Goal: Task Accomplishment & Management: Complete application form

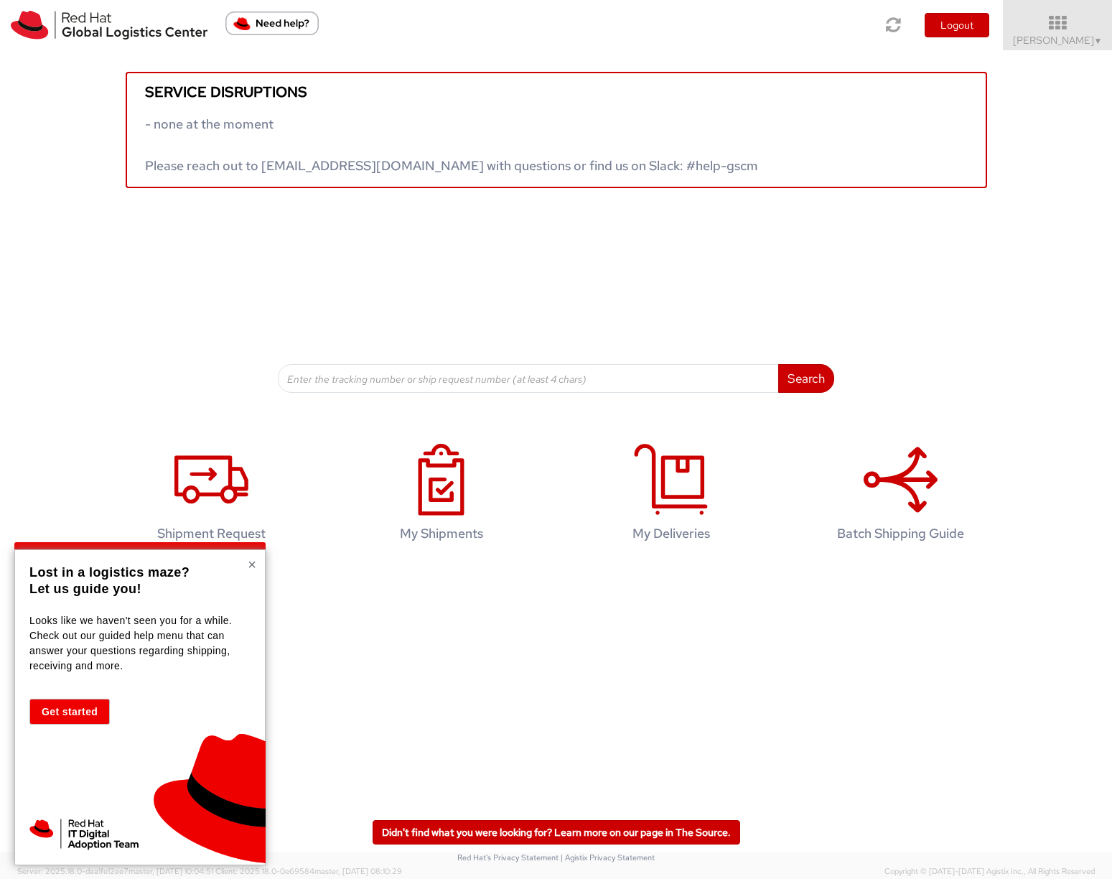
click at [248, 561] on button "×" at bounding box center [252, 564] width 9 height 14
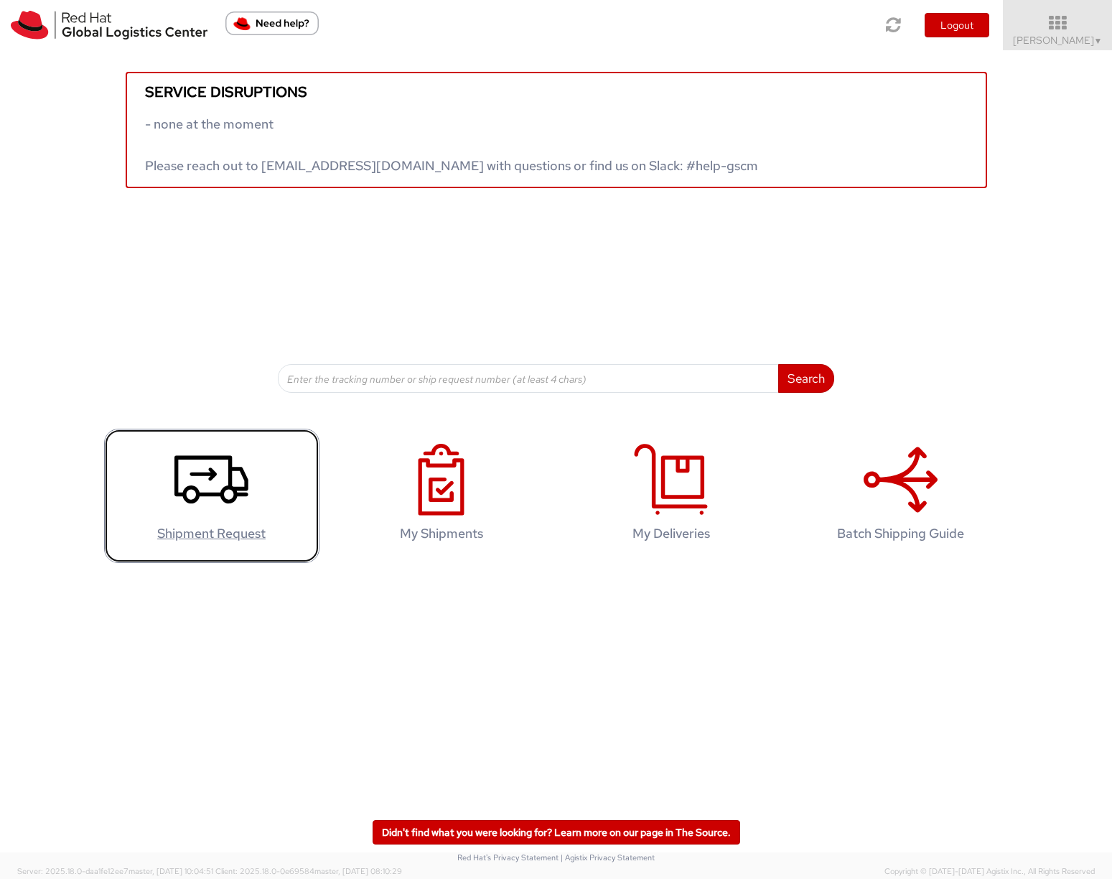
click at [223, 481] on icon at bounding box center [211, 480] width 74 height 72
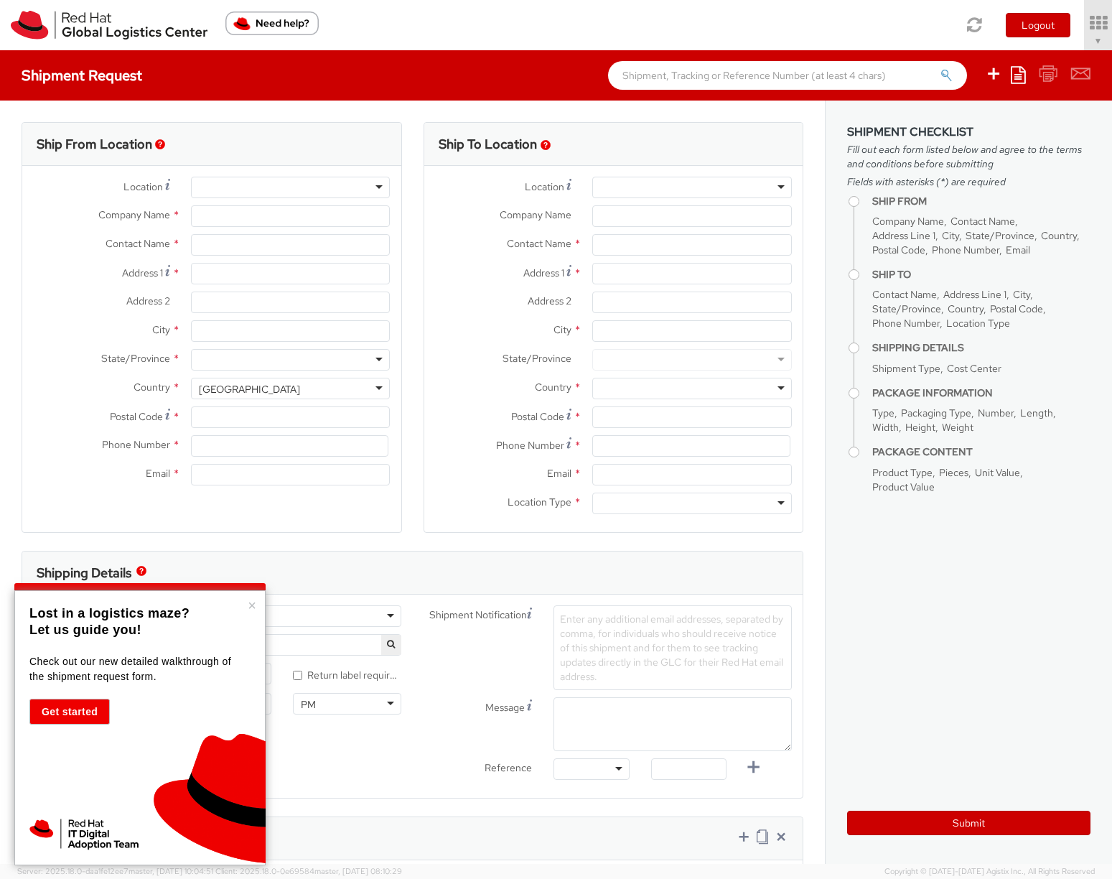
select select "676"
select select
click at [309, 190] on div at bounding box center [291, 188] width 200 height 22
type input "Red Hat Inc."
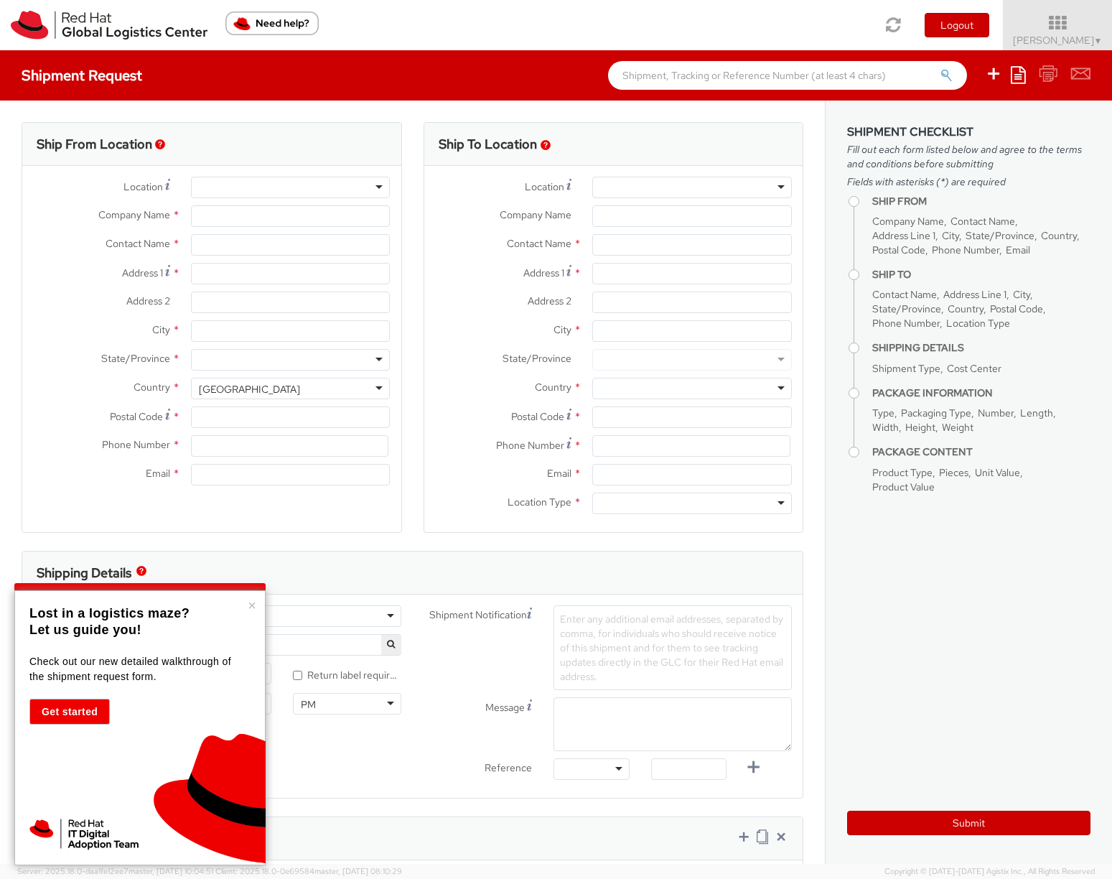
type input "[PERSON_NAME]"
type input "[STREET_ADDRESS]"
type input "4th Floor"
type input "[GEOGRAPHIC_DATA]"
type input "02210"
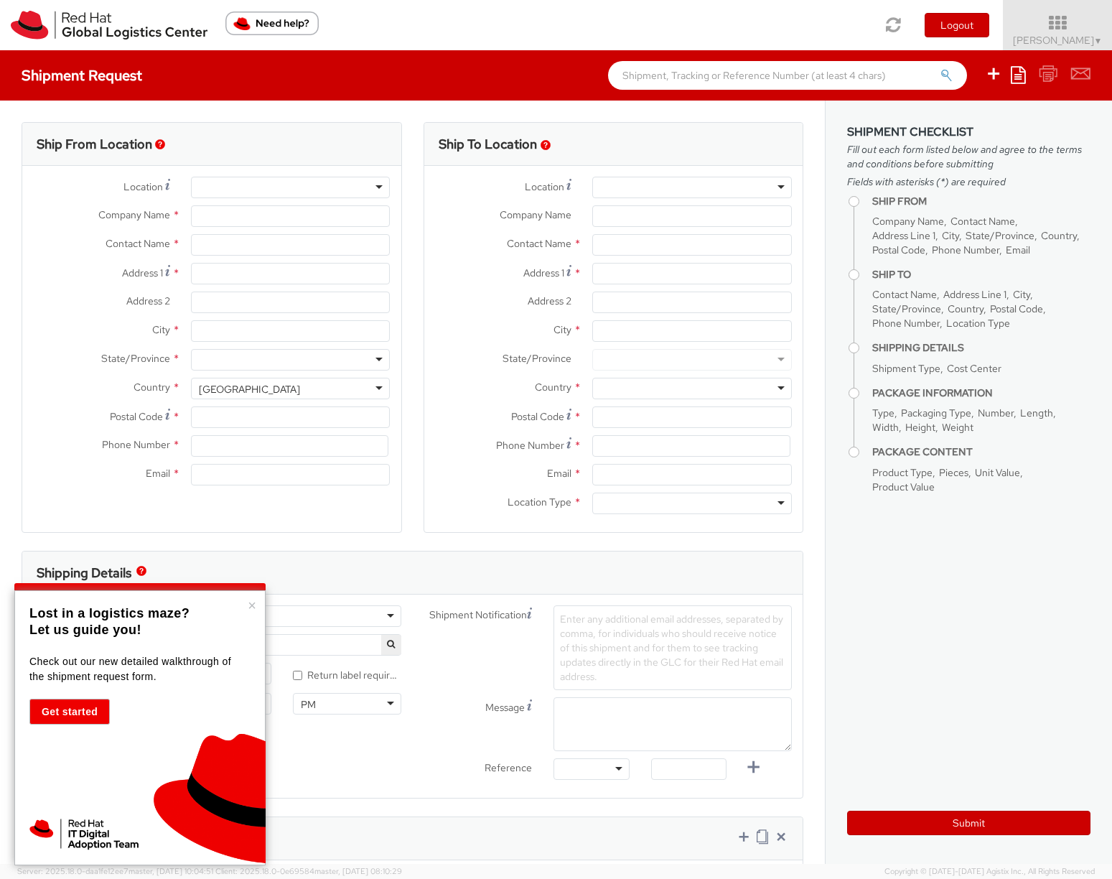
type input "18577700628"
type input "[EMAIL_ADDRESS][DOMAIN_NAME]"
click at [604, 180] on div at bounding box center [692, 188] width 200 height 22
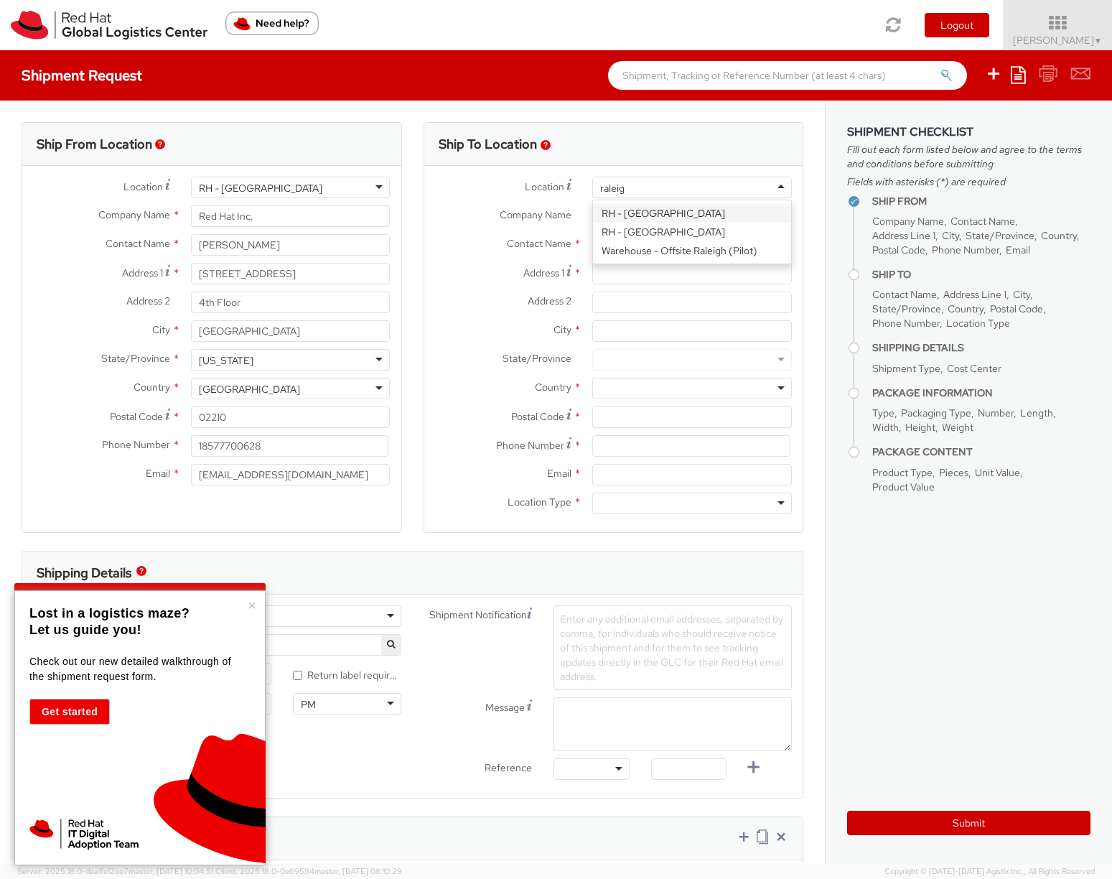
type input "raleigh"
type input "Red Hat, Inc."
type input "[STREET_ADDRESS]"
type input "RALEIGH"
type input "27601"
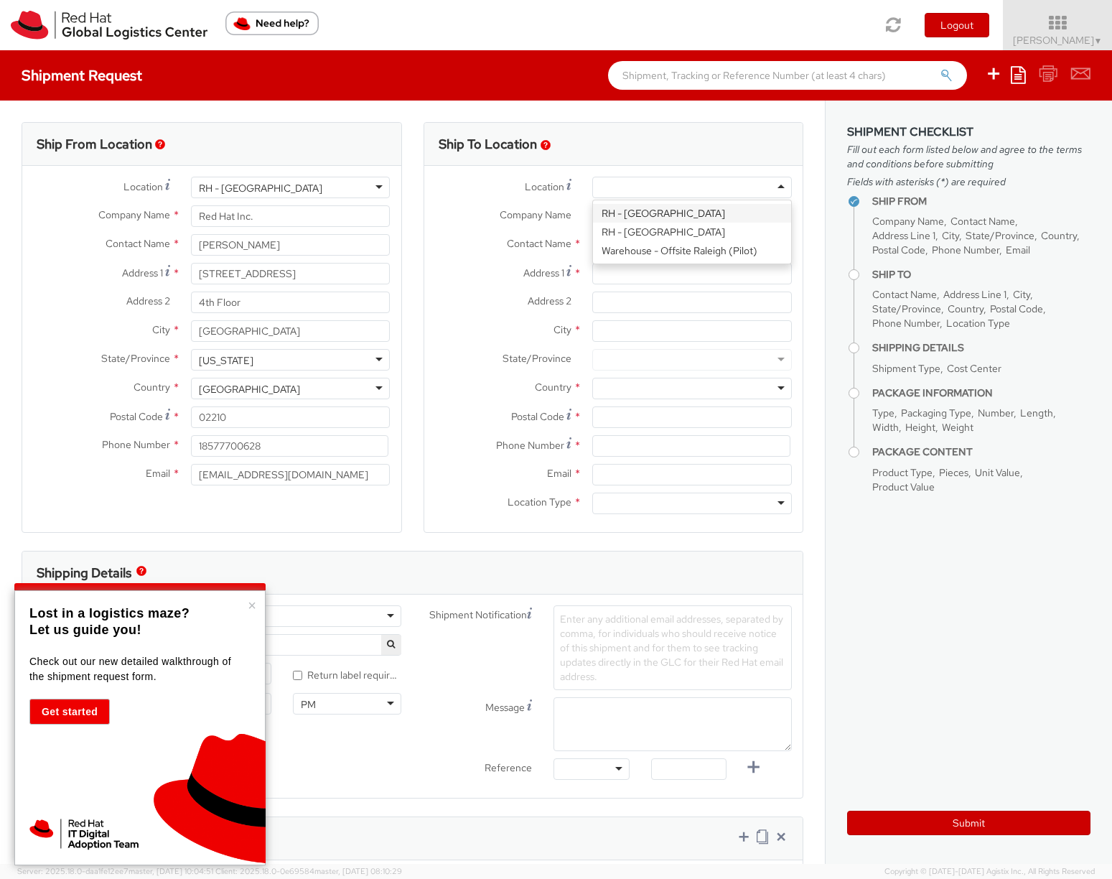
type input "[PHONE_NUMBER]"
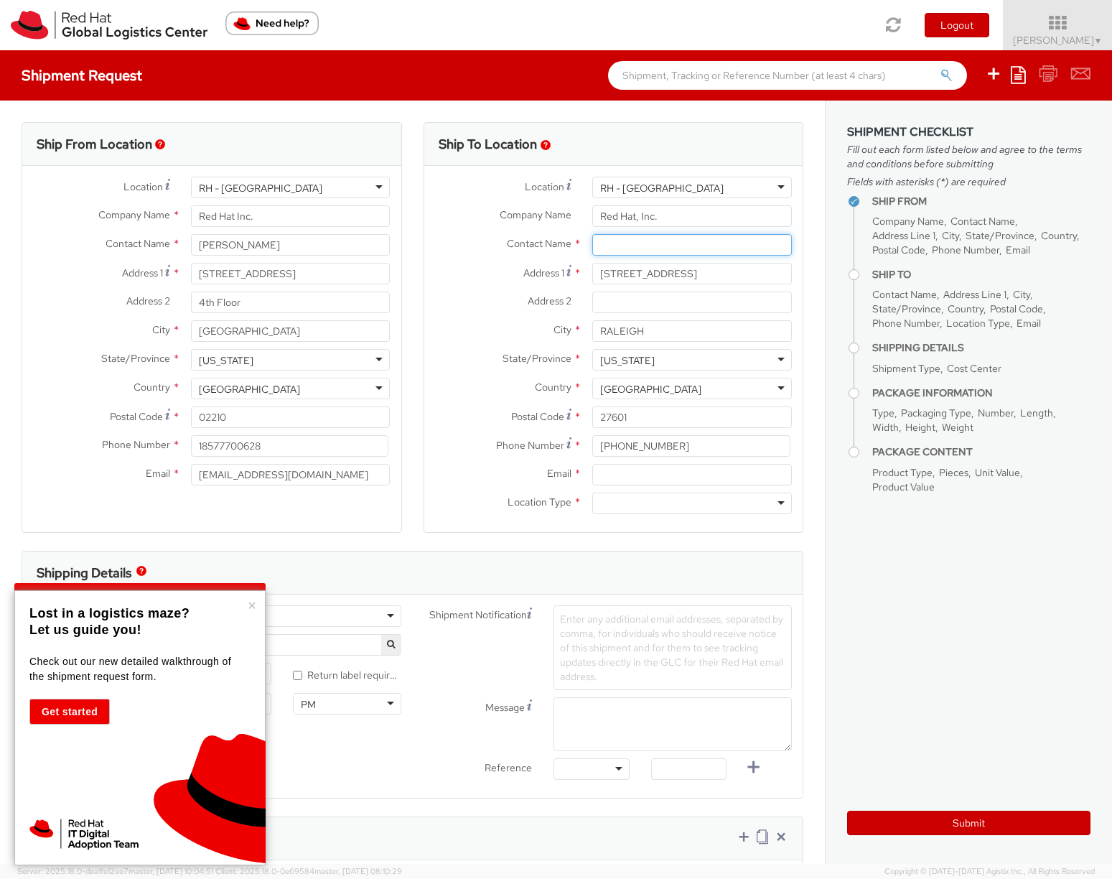
click at [640, 243] on input "text" at bounding box center [692, 245] width 200 height 22
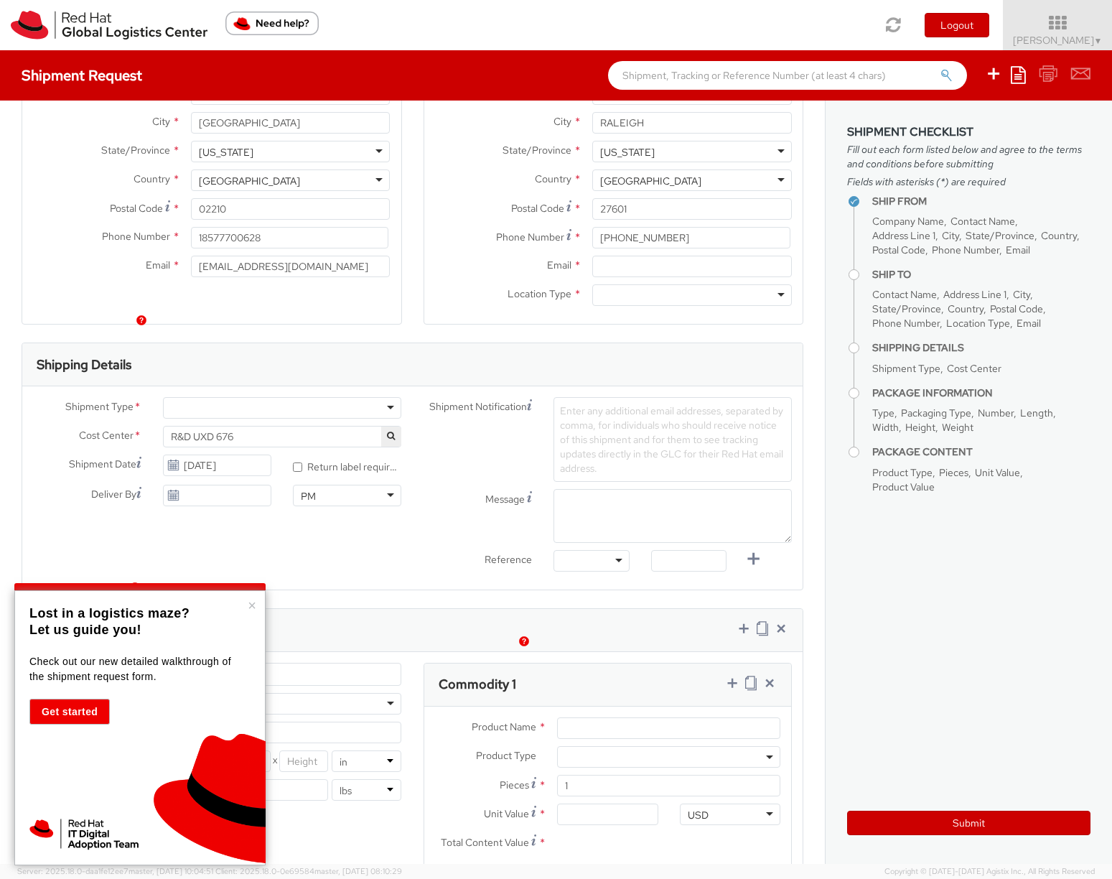
scroll to position [251, 0]
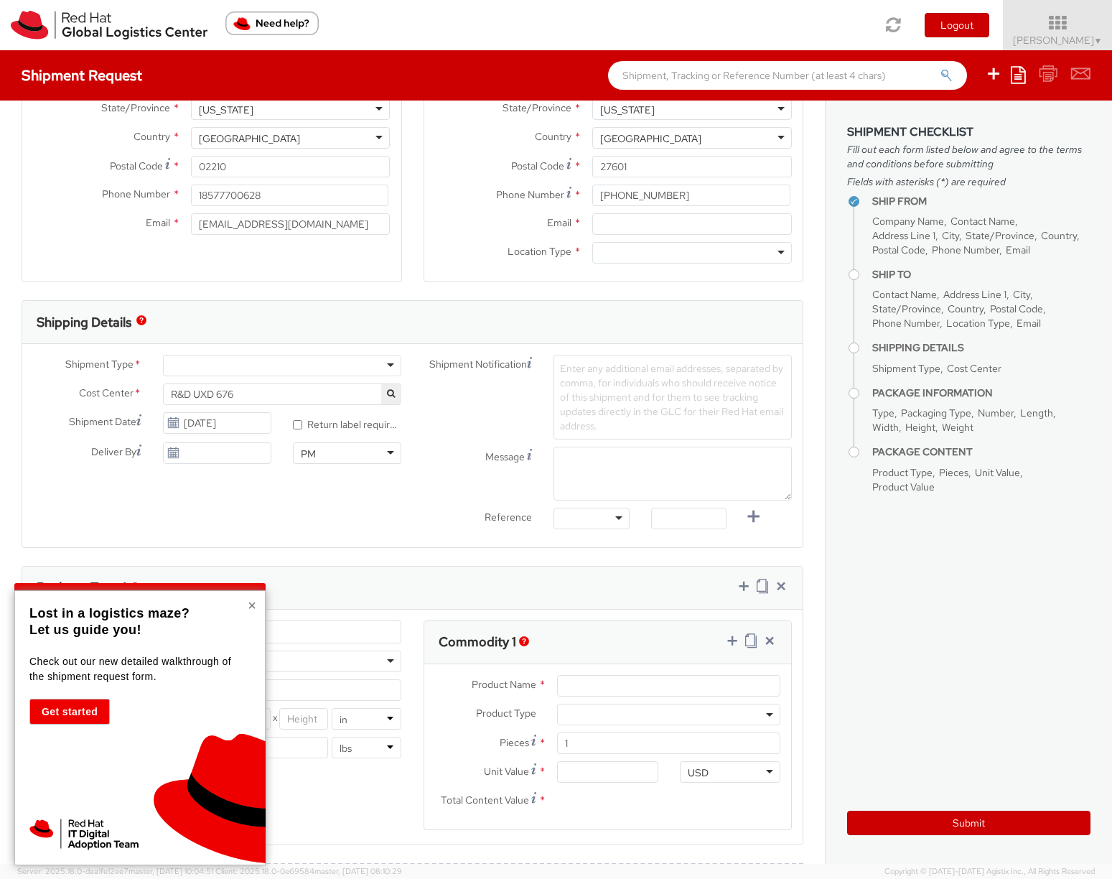
type input "[PERSON_NAME]"
click at [248, 605] on button "×" at bounding box center [252, 605] width 9 height 14
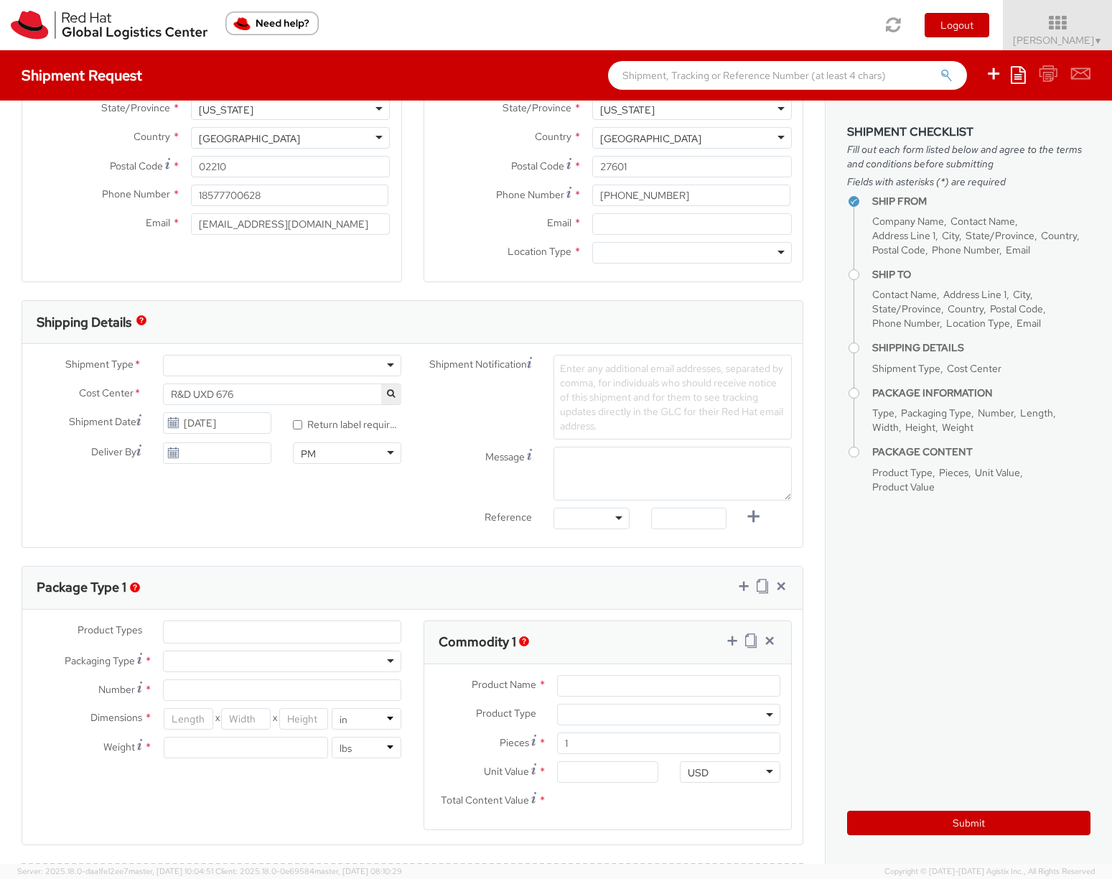
click at [192, 363] on div at bounding box center [282, 366] width 238 height 22
click at [627, 372] on span "Enter any additional email addresses, separated by comma, for individuals who s…" at bounding box center [671, 397] width 223 height 70
click at [605, 421] on div "Shipment Notification Enter any additional email addresses, separated by comma,…" at bounding box center [608, 446] width 391 height 182
type textarea "h"
drag, startPoint x: 569, startPoint y: 457, endPoint x: 555, endPoint y: 457, distance: 13.6
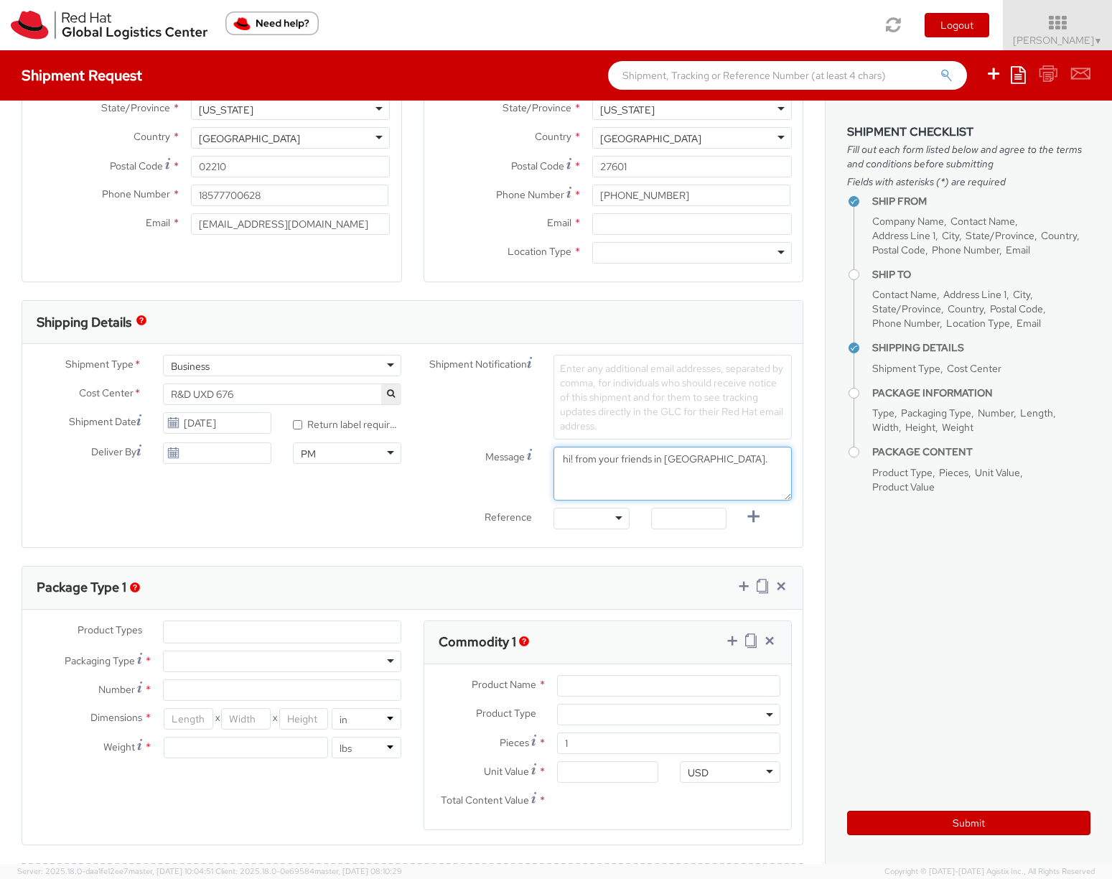
click at [555, 457] on textarea "hi! from your friends in [GEOGRAPHIC_DATA]." at bounding box center [673, 474] width 238 height 54
click at [577, 452] on textarea "Hi! from your friends in [GEOGRAPHIC_DATA]." at bounding box center [673, 474] width 238 height 54
click at [589, 471] on textarea "Hi! Trendy fashion t-shirtfrom your friends in [GEOGRAPHIC_DATA]." at bounding box center [673, 474] width 238 height 54
type textarea "Hi! Trendy fashion t-shirtfrom your friends in [GEOGRAPHIC_DATA]. Wear it in go…"
click at [786, 518] on div "Reference Other Purchase Order Number Reference Number" at bounding box center [608, 522] width 391 height 29
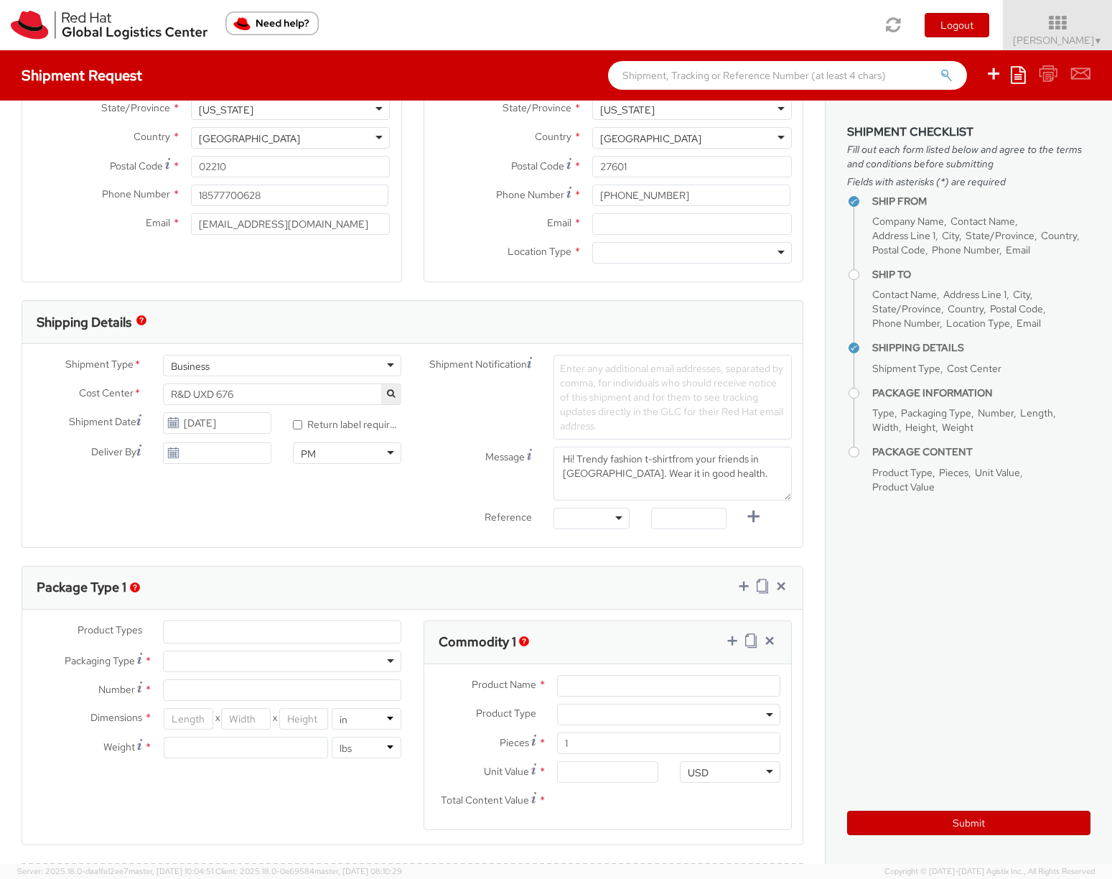
click at [615, 526] on div at bounding box center [592, 519] width 76 height 22
click at [393, 507] on div "Shipment Type * Business Business Batch Business Personal Cost Center * R&D UXD…" at bounding box center [412, 446] width 780 height 182
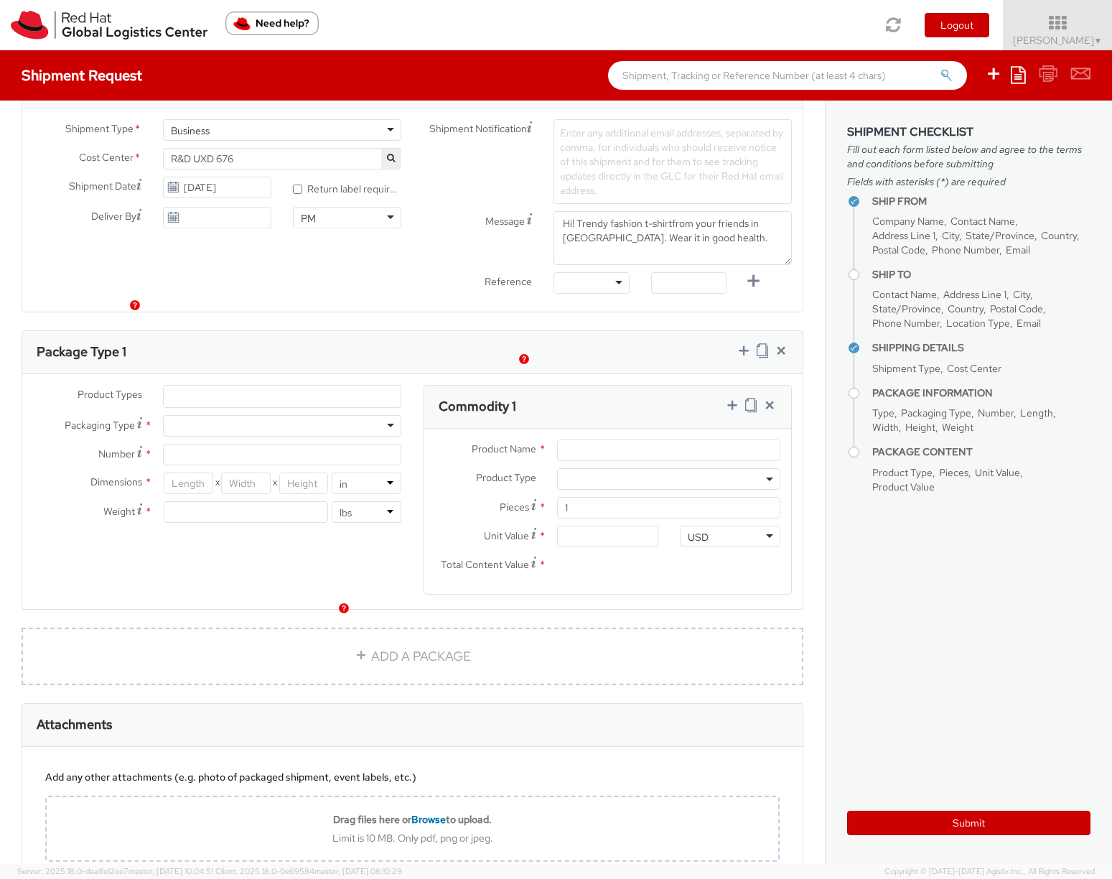
scroll to position [583, 0]
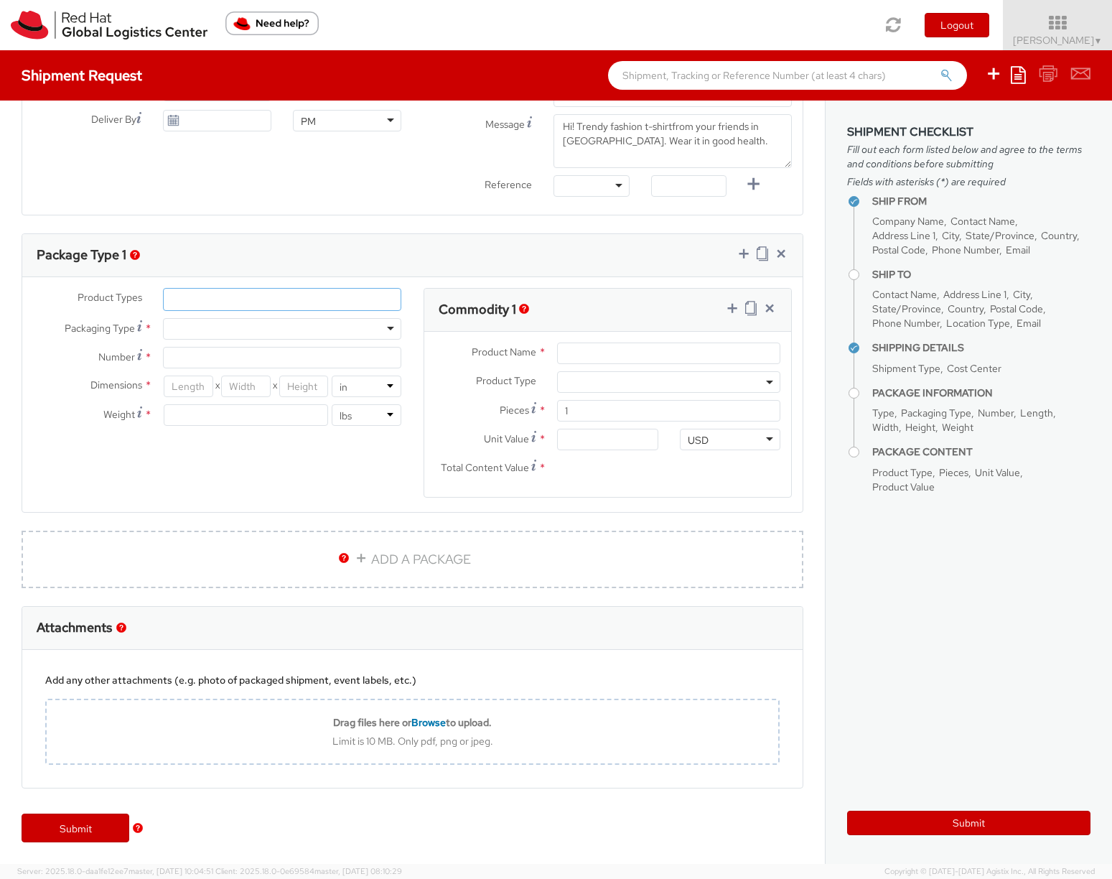
click at [207, 299] on ul at bounding box center [282, 300] width 237 height 22
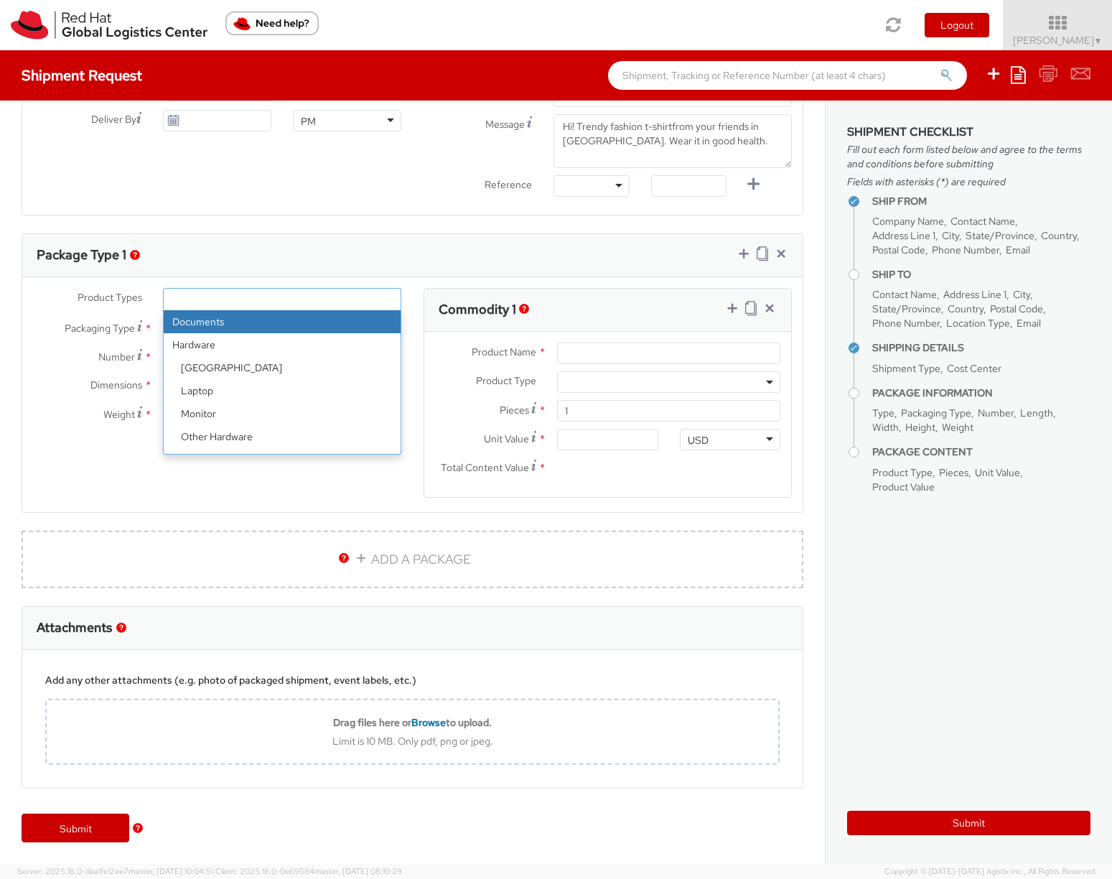
select select "DOCUMENT"
type input "Documents"
select select "DOCUMENT"
type input "1.00"
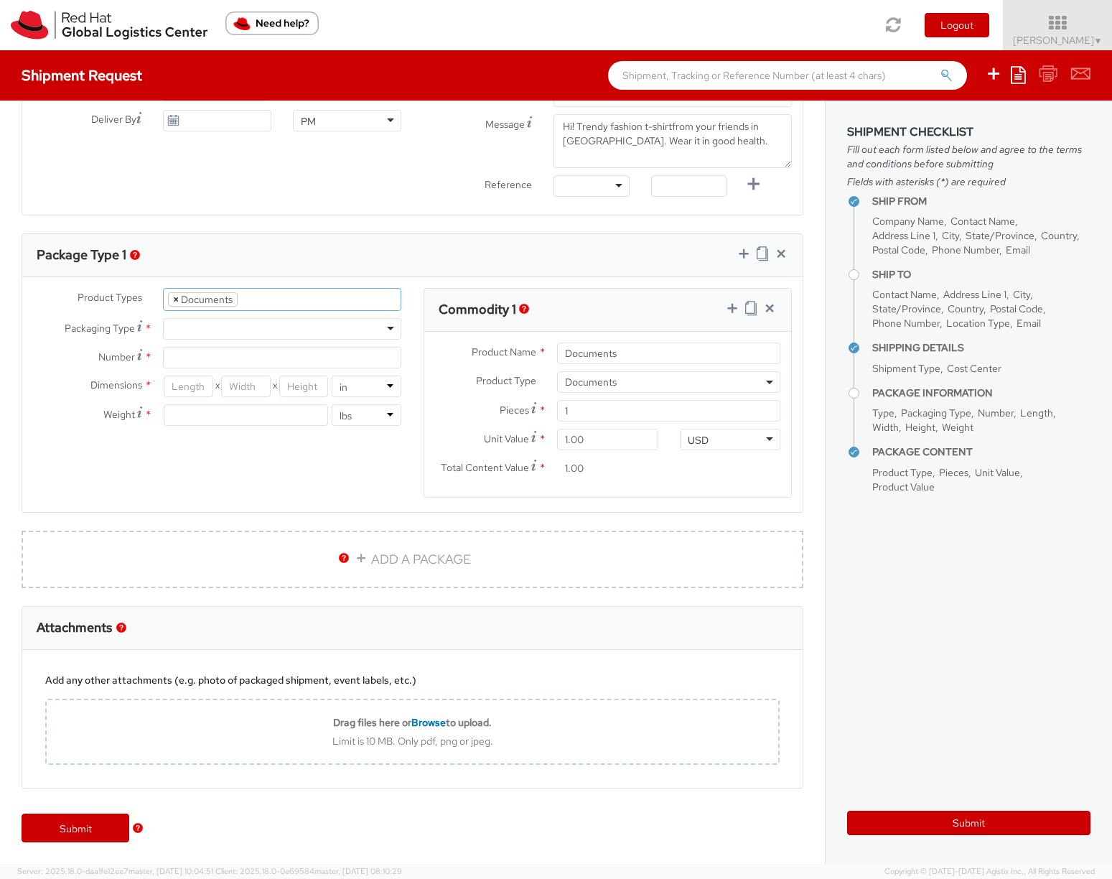
click at [174, 298] on span "×" at bounding box center [176, 299] width 6 height 13
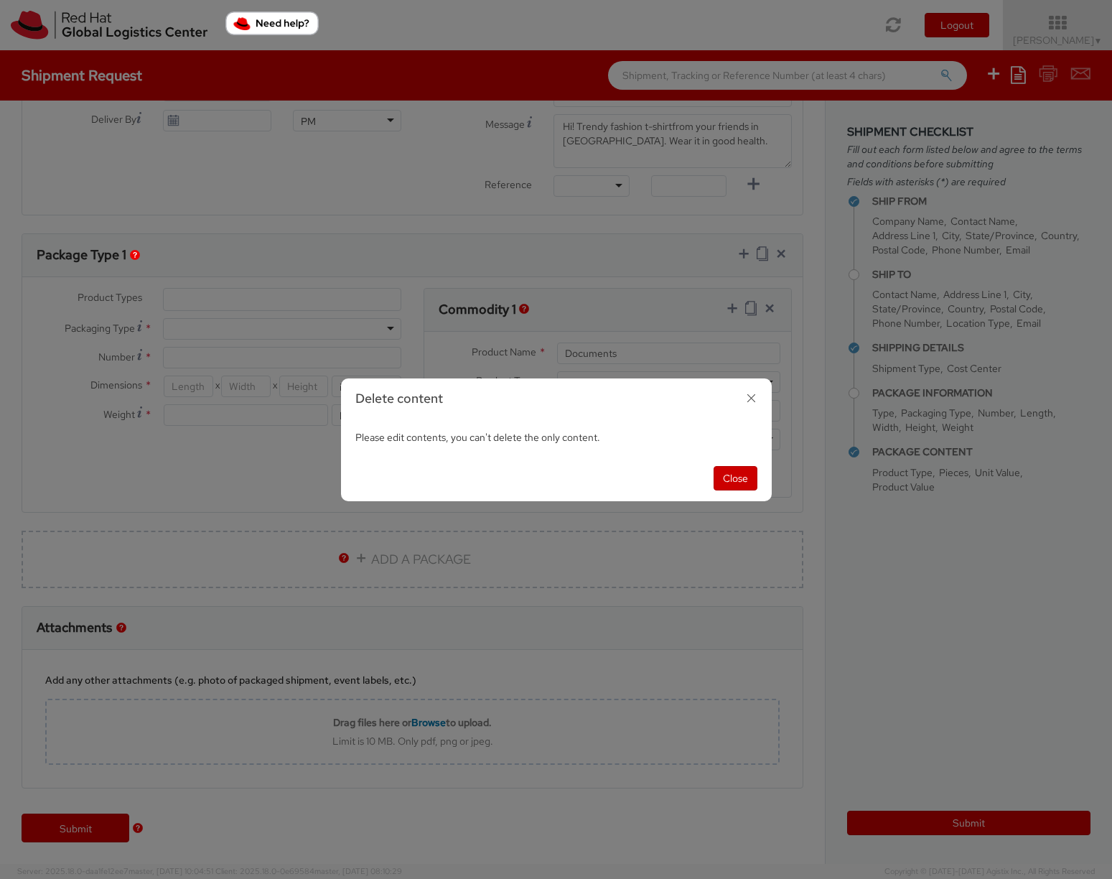
click at [174, 298] on div "Delete content Please edit contents, you can't delete the only content. Close" at bounding box center [556, 439] width 1112 height 879
click at [748, 475] on button "Close" at bounding box center [736, 478] width 44 height 24
select select "DOCUMENT"
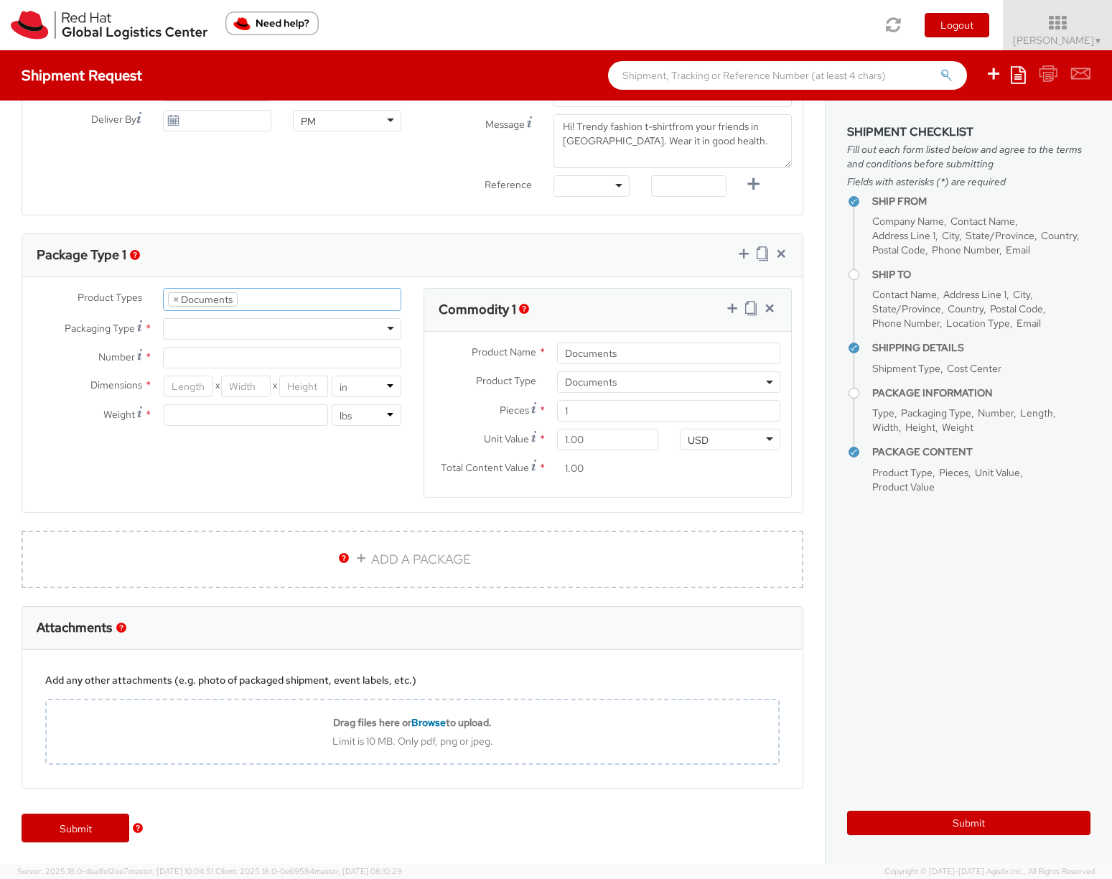
click at [245, 295] on input "search" at bounding box center [249, 299] width 8 height 14
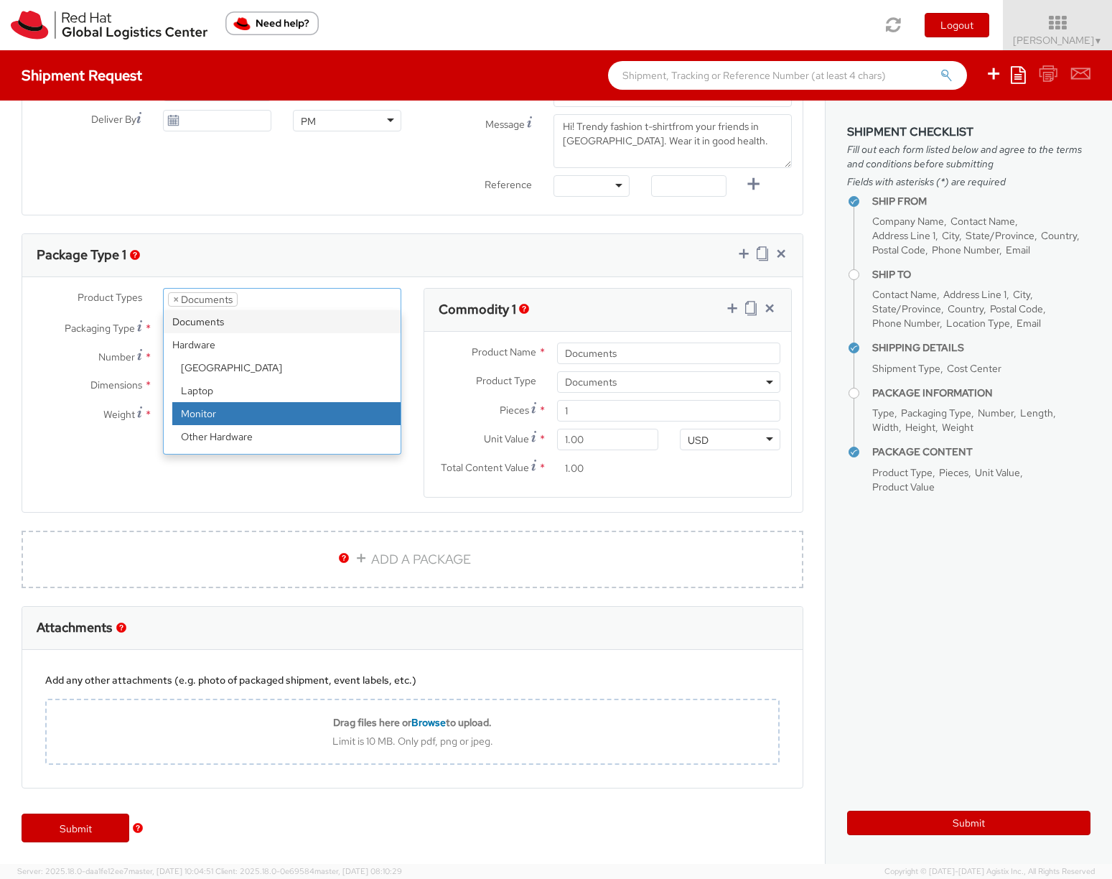
select select "MONITOR"
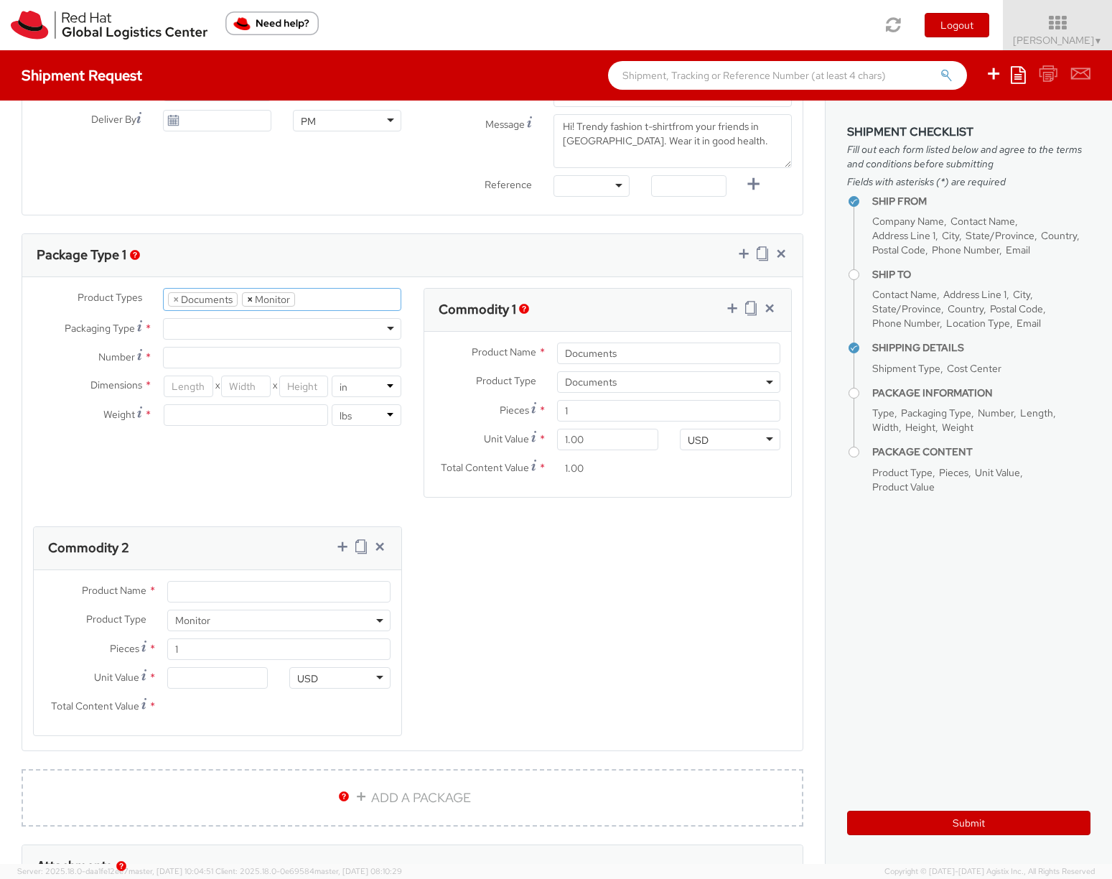
click at [249, 297] on span "×" at bounding box center [250, 299] width 6 height 13
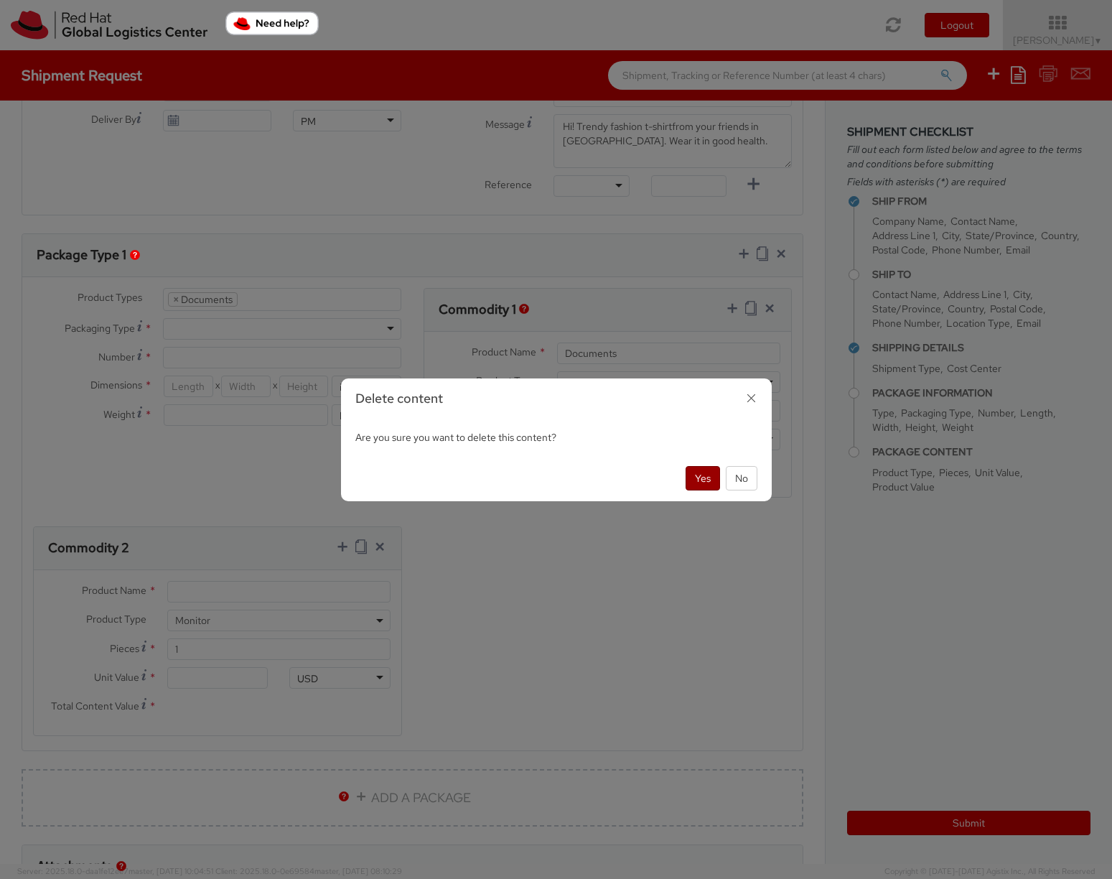
click at [706, 470] on button "Yes" at bounding box center [703, 478] width 34 height 24
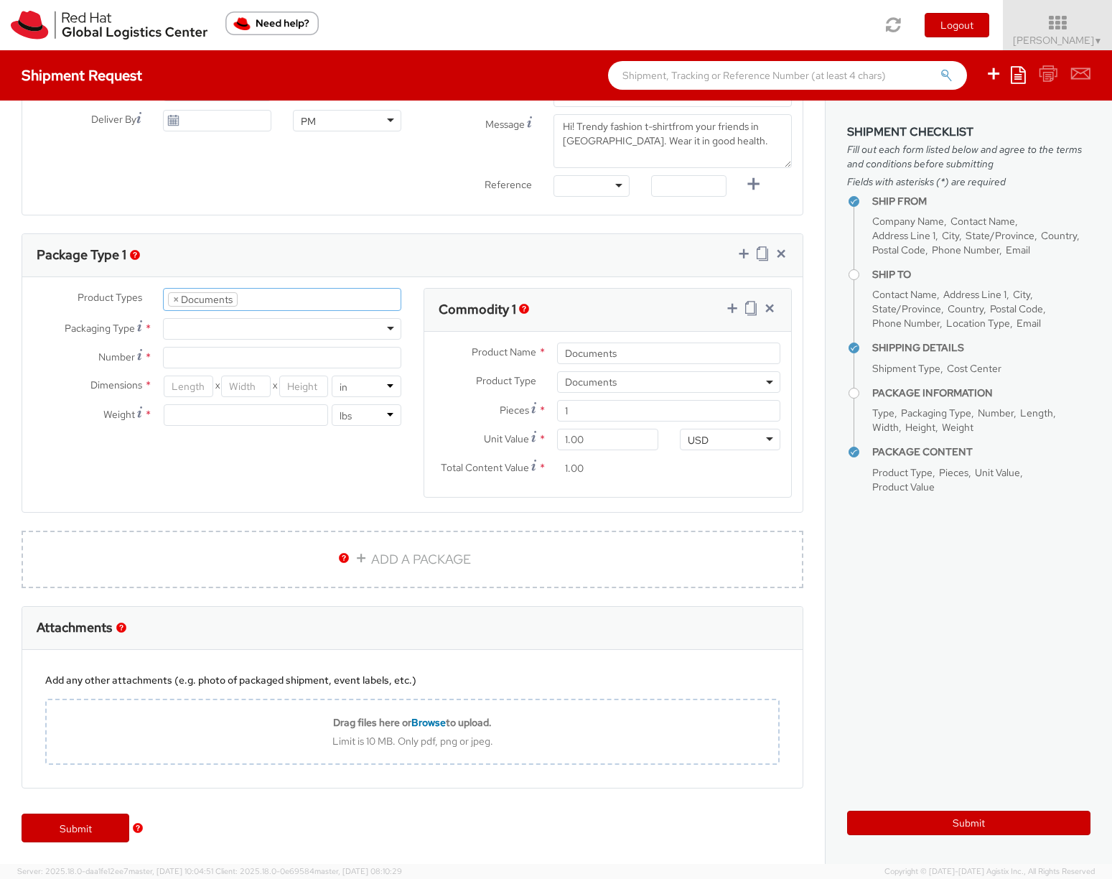
click at [250, 300] on input "search" at bounding box center [249, 299] width 8 height 14
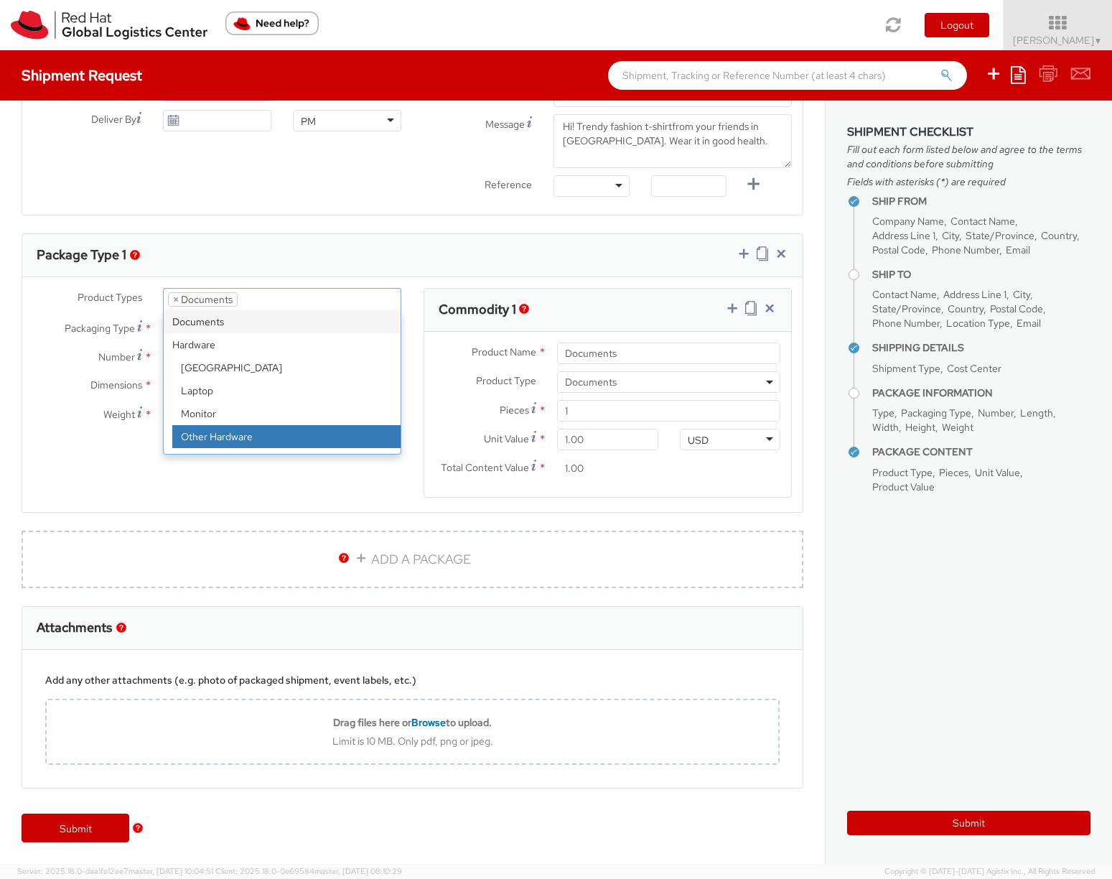
select select "HARD_OTHER"
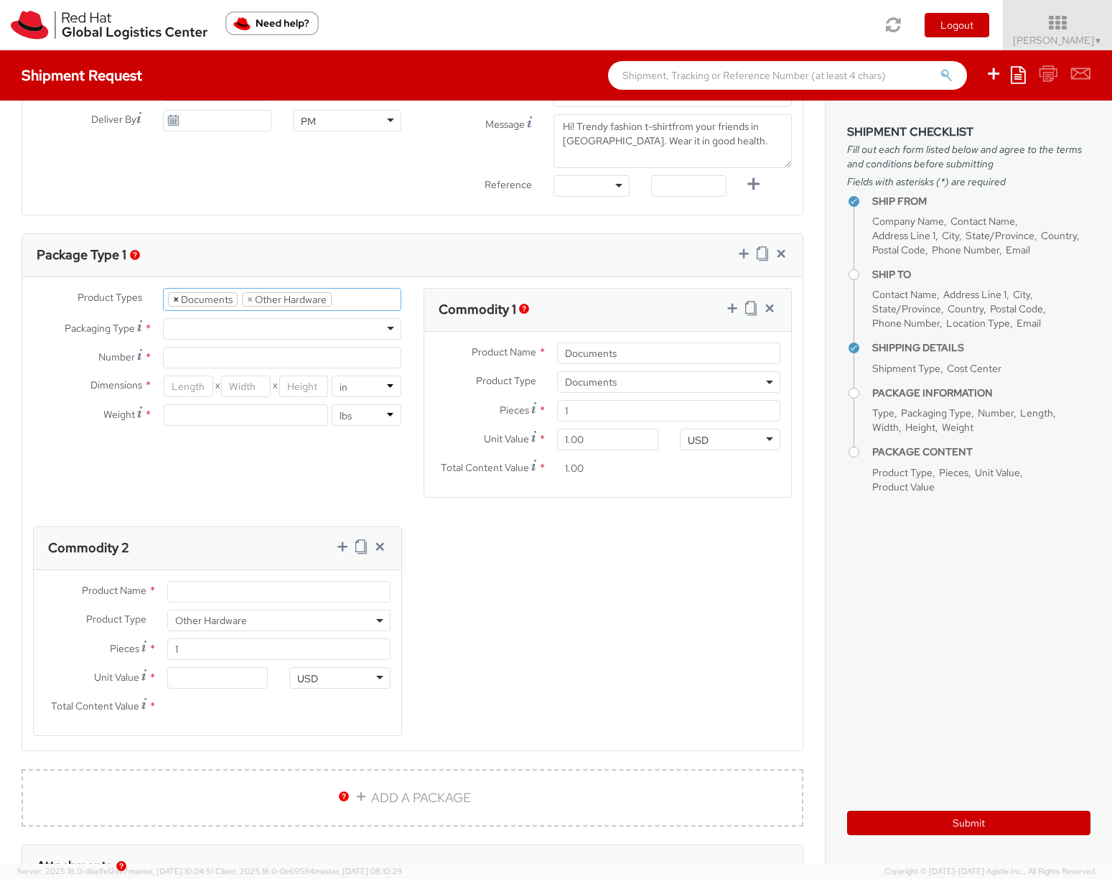
click at [177, 298] on span "×" at bounding box center [176, 299] width 6 height 13
select select "HARD_OTHER"
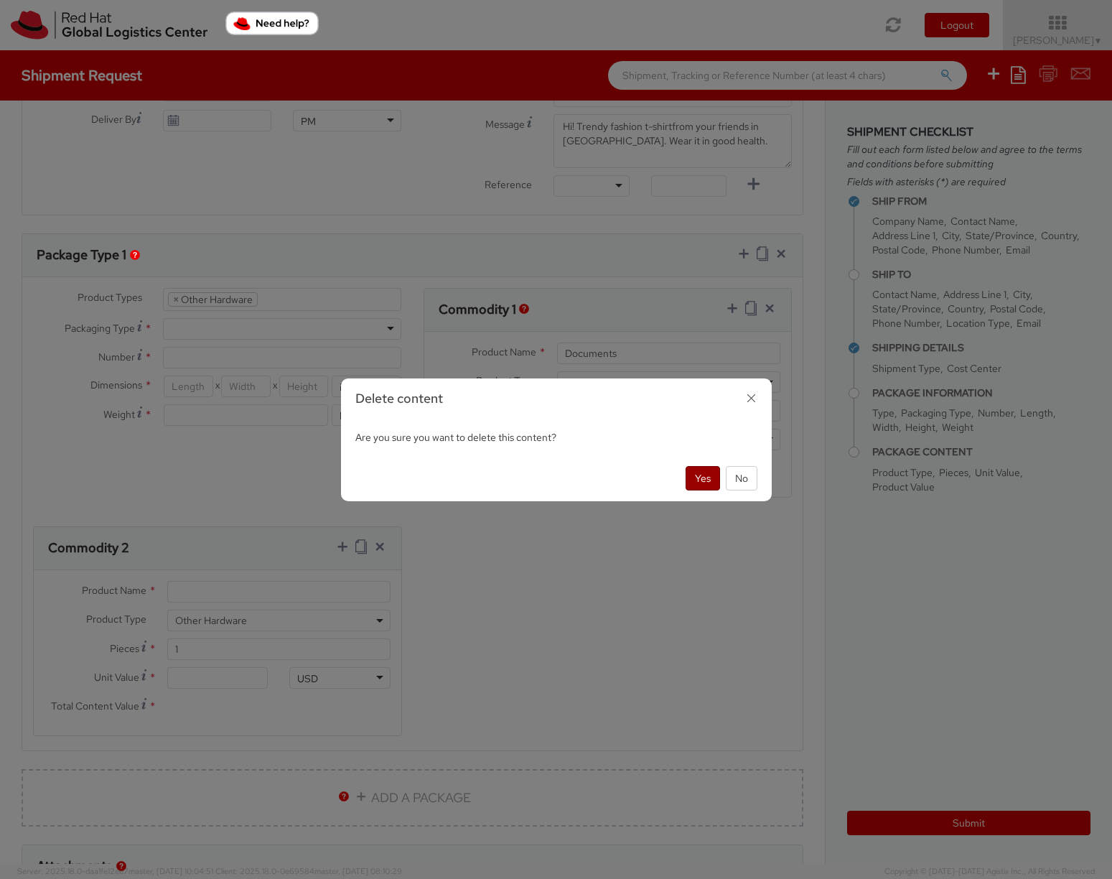
click at [702, 482] on button "Yes" at bounding box center [703, 478] width 34 height 24
select select "HARD_OTHER"
type input "0.00"
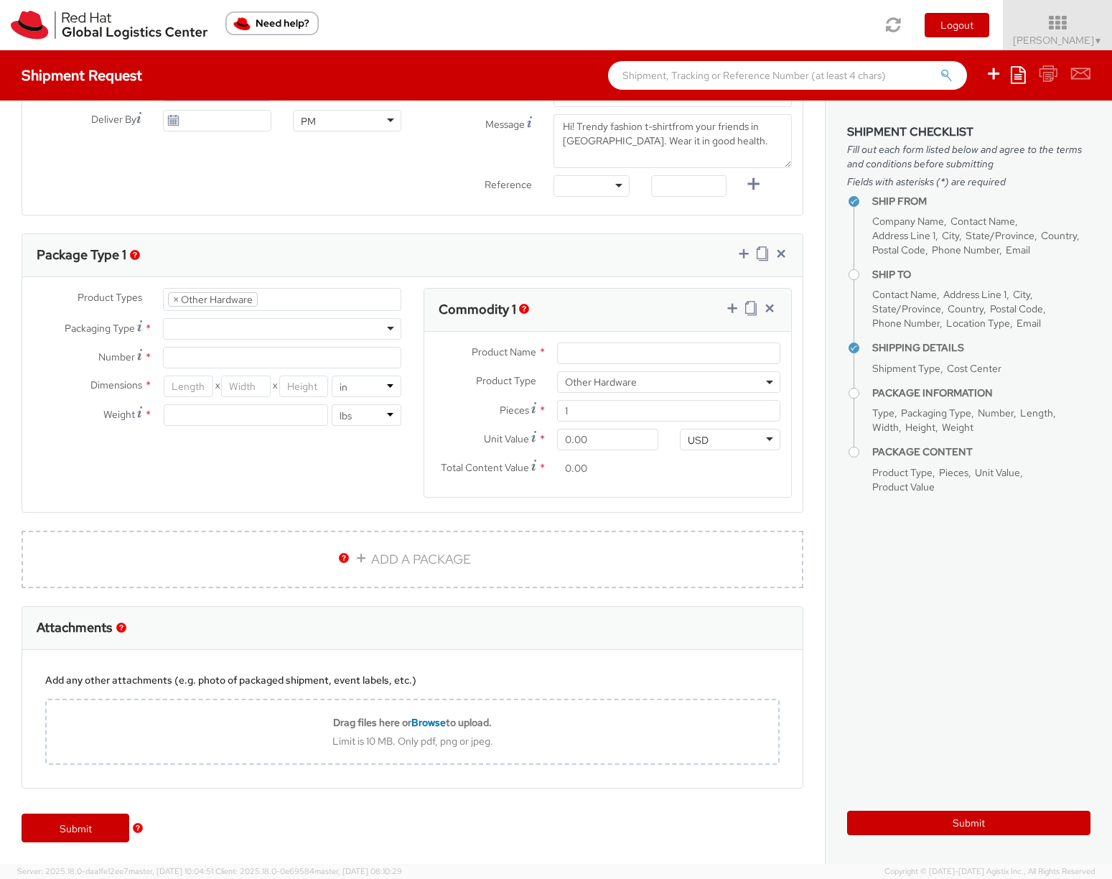
click at [231, 326] on div at bounding box center [282, 329] width 238 height 22
type input "1"
type input "9.5"
type input "12.5"
type input "0.25"
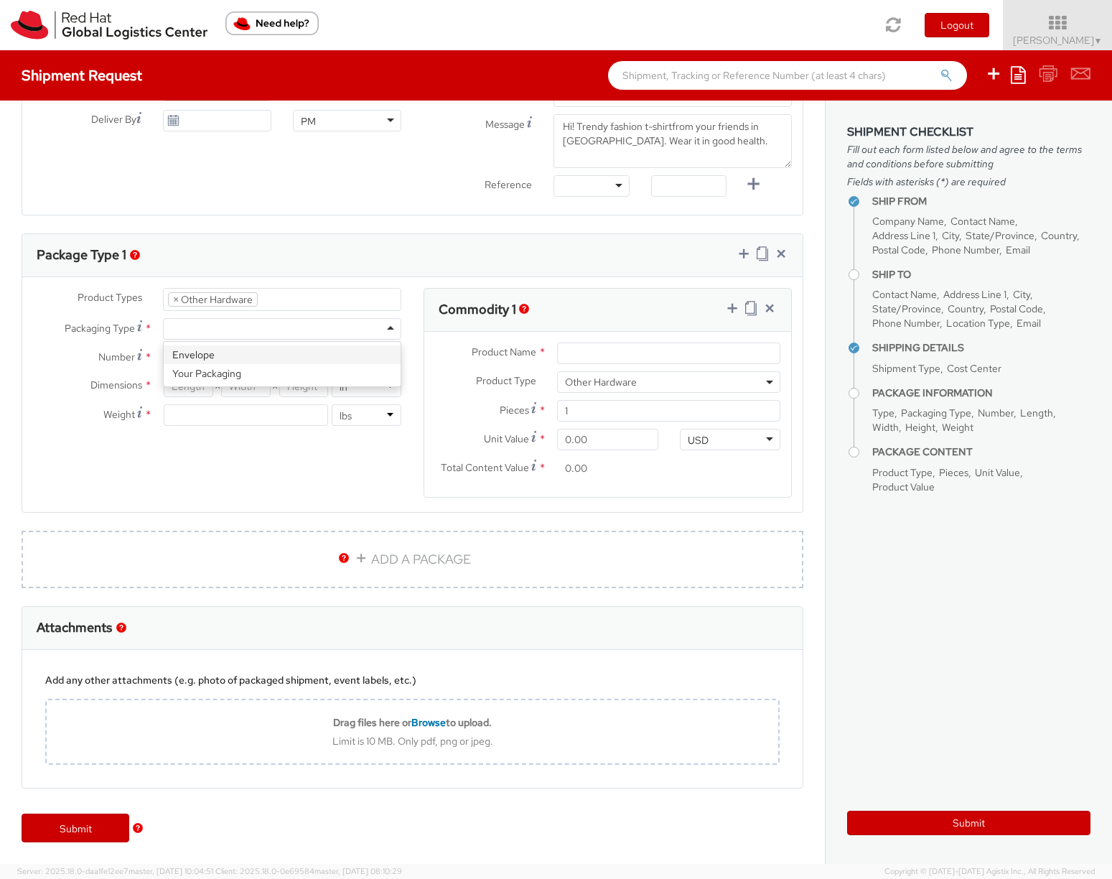
type input "1"
click at [202, 353] on input "1" at bounding box center [282, 358] width 238 height 22
click at [582, 350] on input "Product Name *" at bounding box center [668, 353] width 223 height 22
click at [589, 311] on div "Commodity 1" at bounding box center [608, 310] width 368 height 43
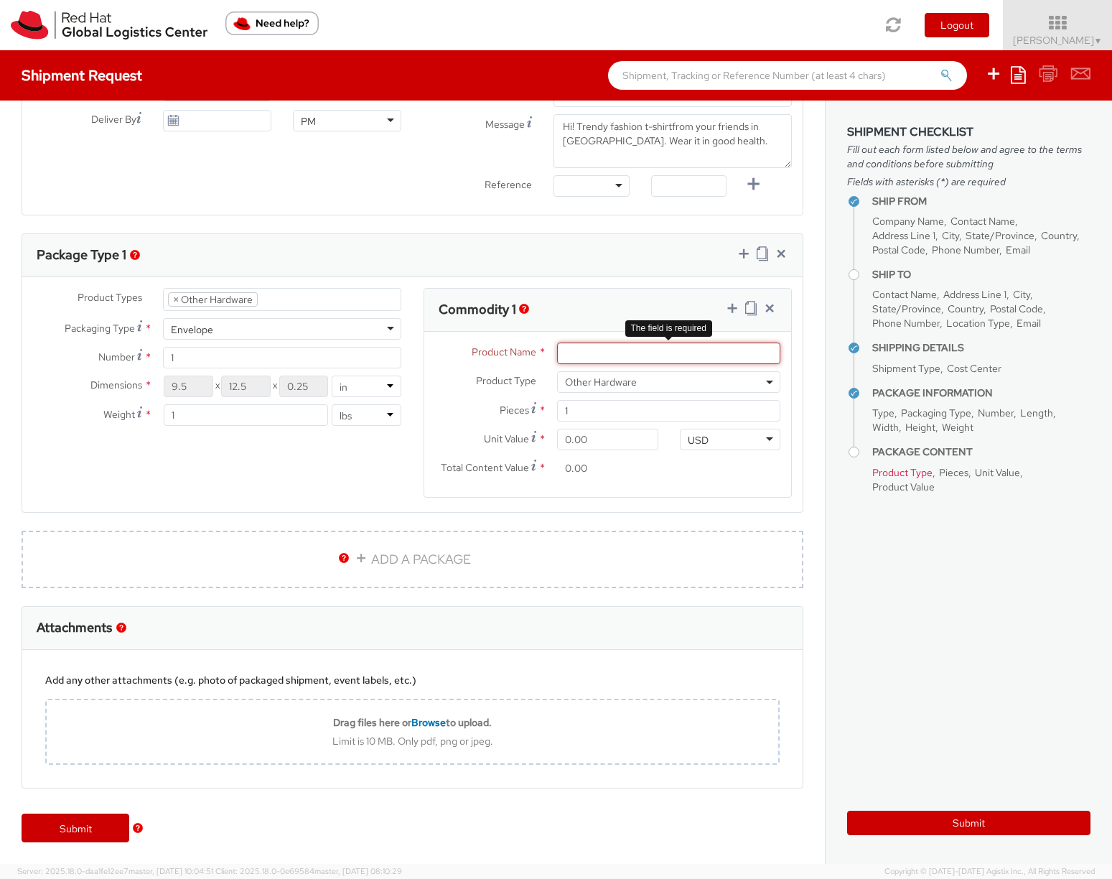
click at [624, 350] on input "Product Name *" at bounding box center [668, 353] width 223 height 22
type input "Team tshirt"
drag, startPoint x: 594, startPoint y: 442, endPoint x: 554, endPoint y: 436, distance: 41.3
click at [554, 436] on div "0.00" at bounding box center [607, 440] width 123 height 22
type input "1.00"
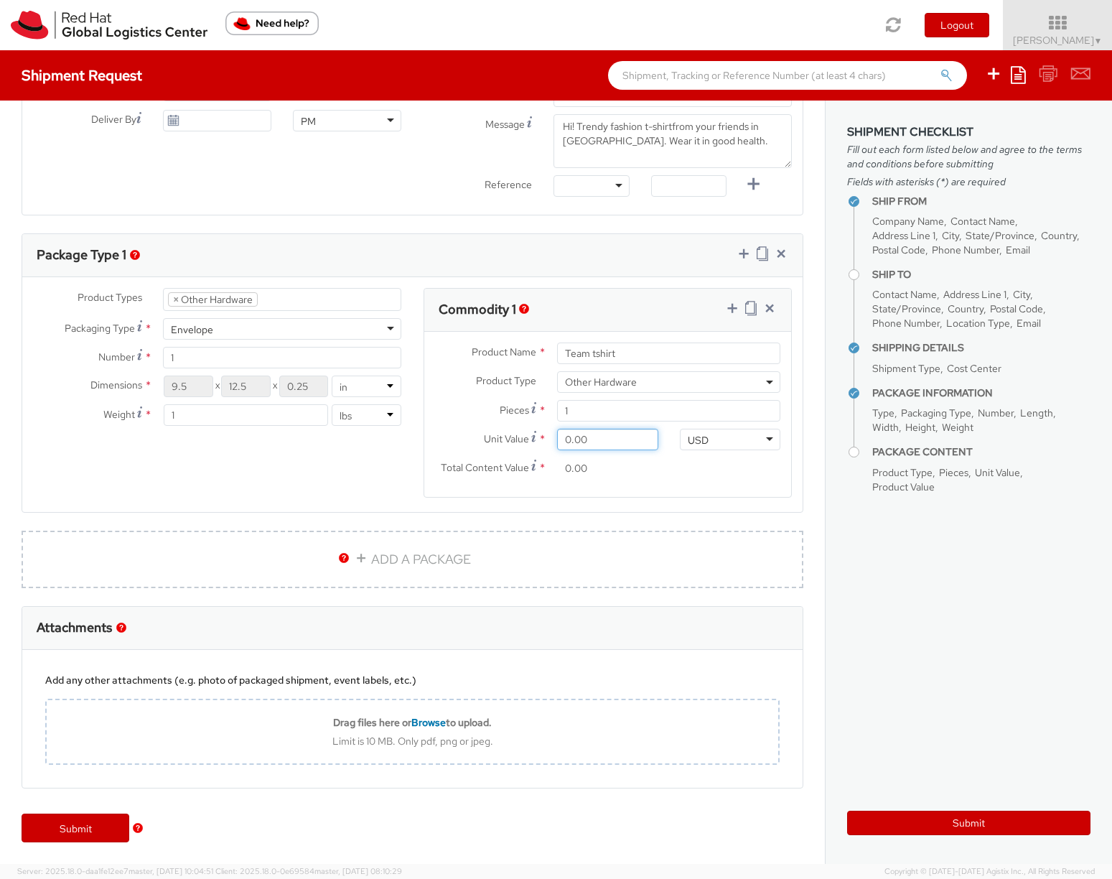
type input "1.00"
type input "10.00"
click at [78, 826] on link "Submit" at bounding box center [76, 827] width 108 height 29
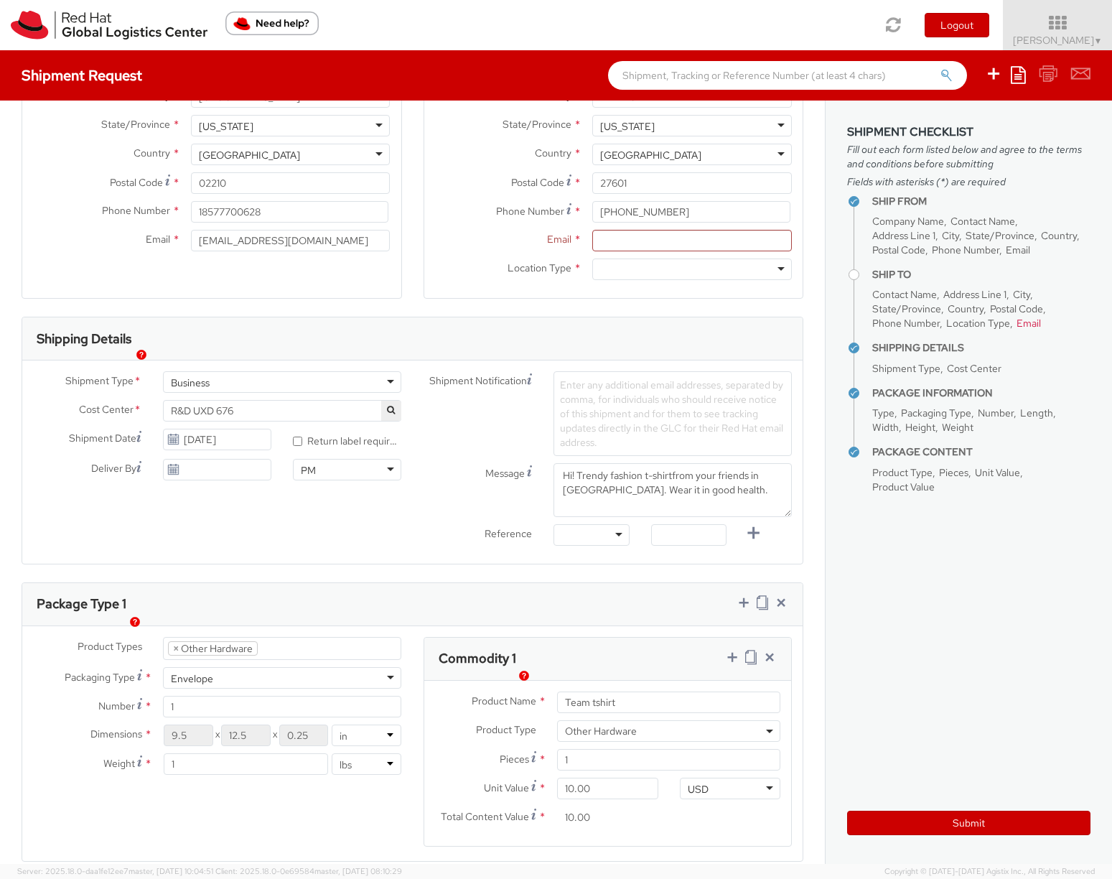
scroll to position [210, 0]
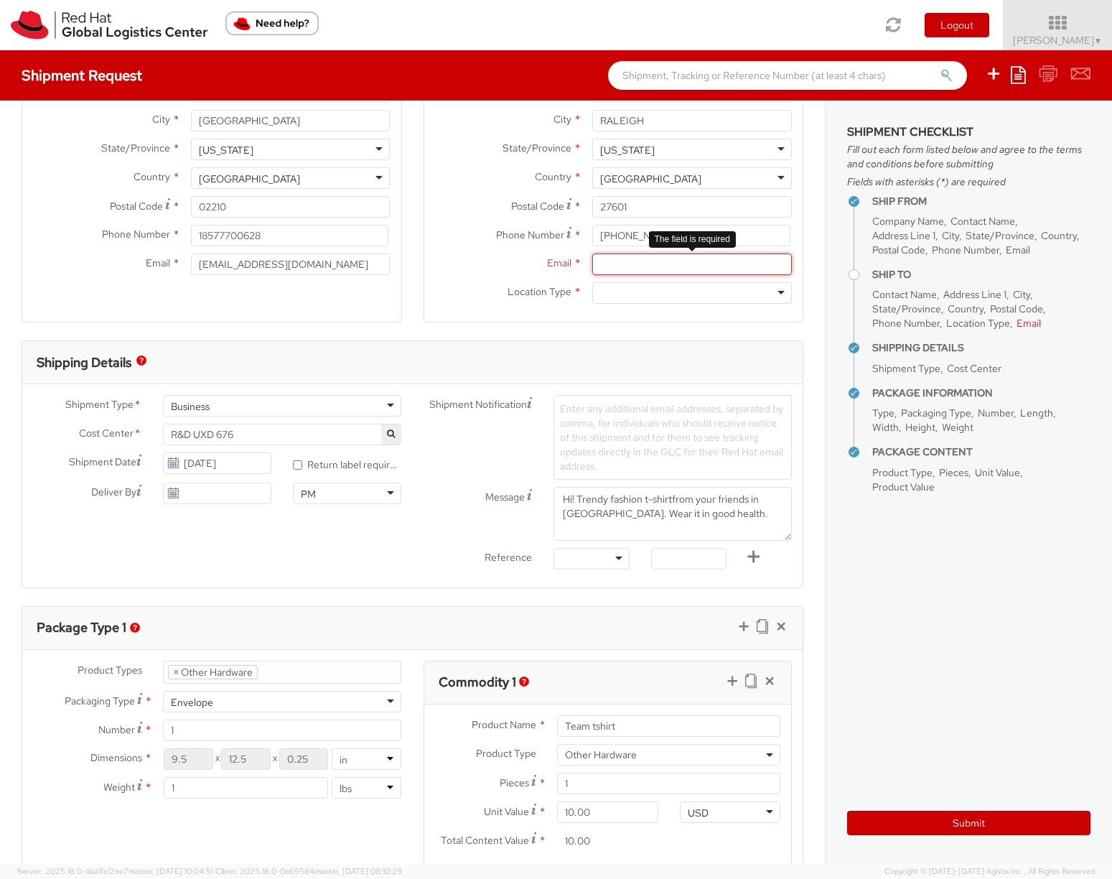
click at [622, 266] on input "Email *" at bounding box center [692, 264] width 200 height 22
click at [637, 265] on input "[EMAIL_ADDRESS][DOMAIN_NAME]" at bounding box center [692, 264] width 200 height 22
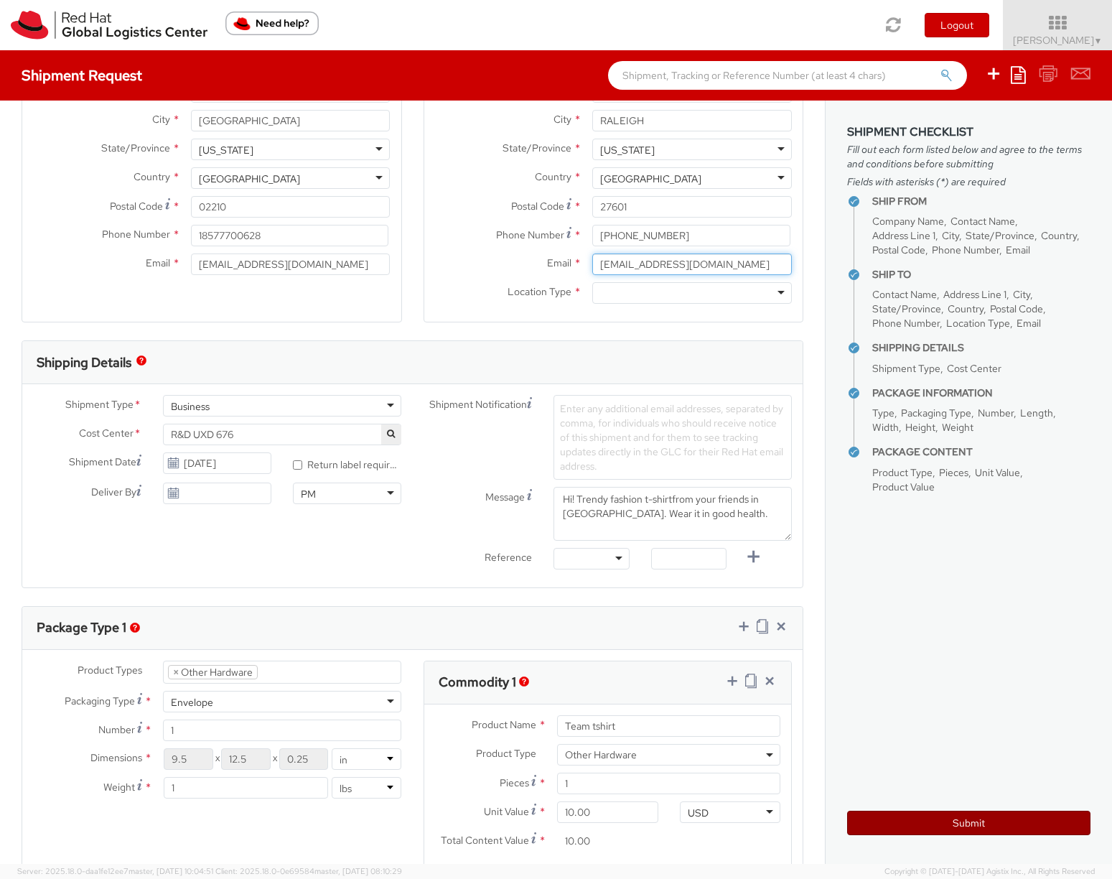
type input "[EMAIL_ADDRESS][DOMAIN_NAME]"
click at [932, 816] on button "Submit" at bounding box center [968, 823] width 243 height 24
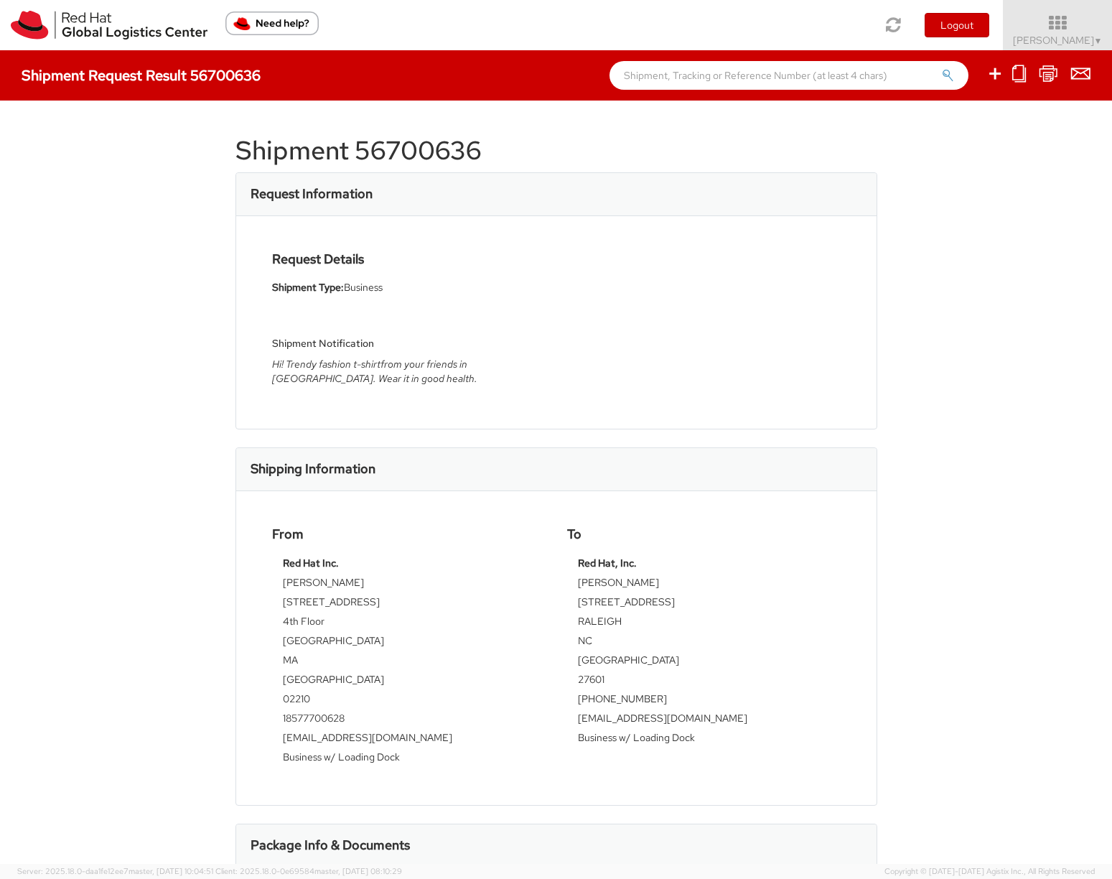
scroll to position [235, 0]
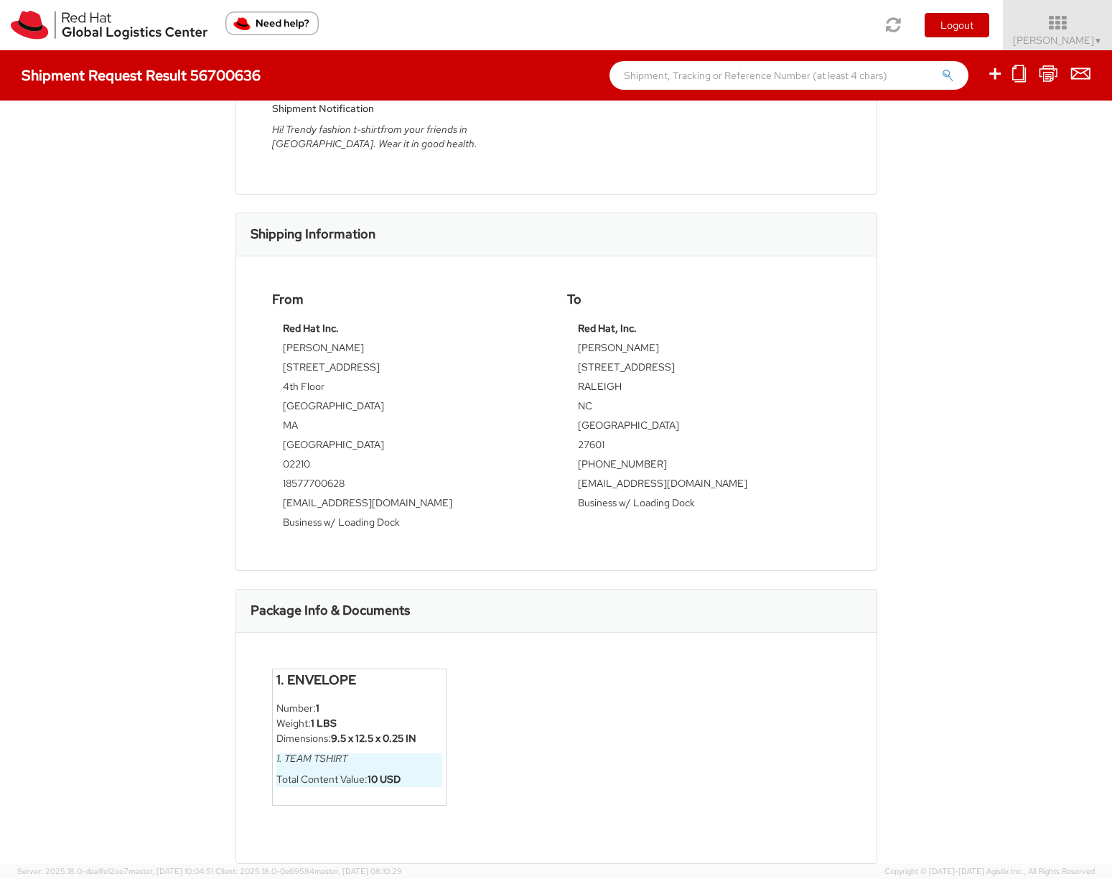
click at [355, 726] on li "Weight: 1 LBS" at bounding box center [359, 723] width 167 height 15
click at [327, 726] on strong "1 LBS" at bounding box center [324, 723] width 26 height 13
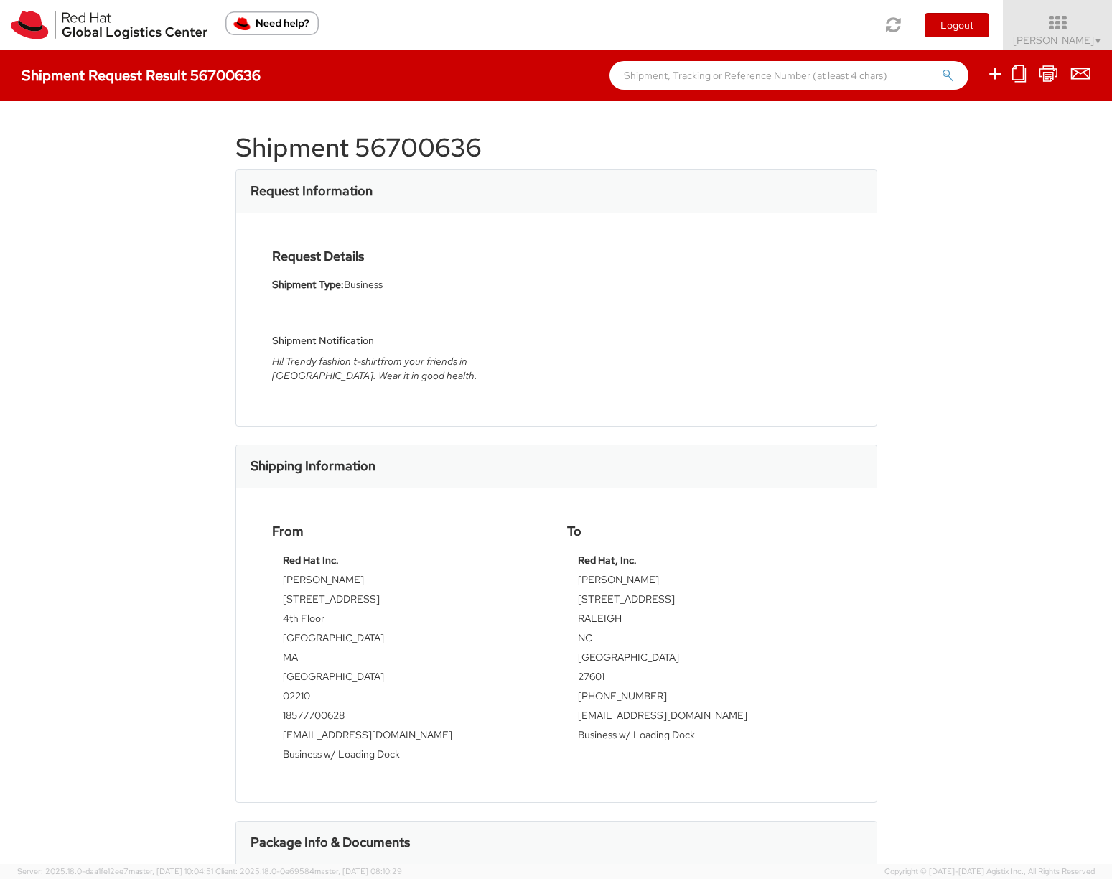
scroll to position [0, 0]
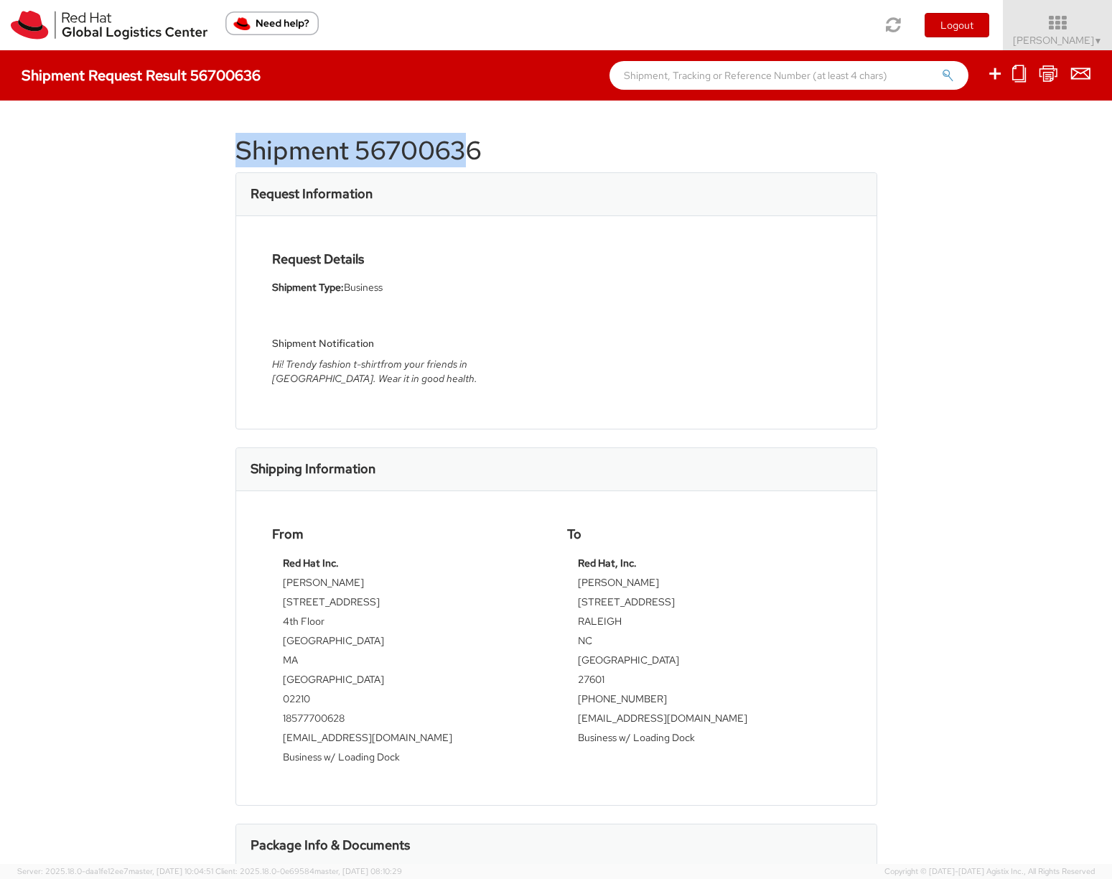
drag, startPoint x: 236, startPoint y: 151, endPoint x: 458, endPoint y: 159, distance: 222.0
click at [458, 159] on h1 "Shipment 56700636" at bounding box center [556, 150] width 642 height 29
drag, startPoint x: 482, startPoint y: 152, endPoint x: 235, endPoint y: 152, distance: 246.3
click at [235, 152] on h1 "Shipment 56700636" at bounding box center [556, 150] width 642 height 29
copy h1 "Shipment 56700636"
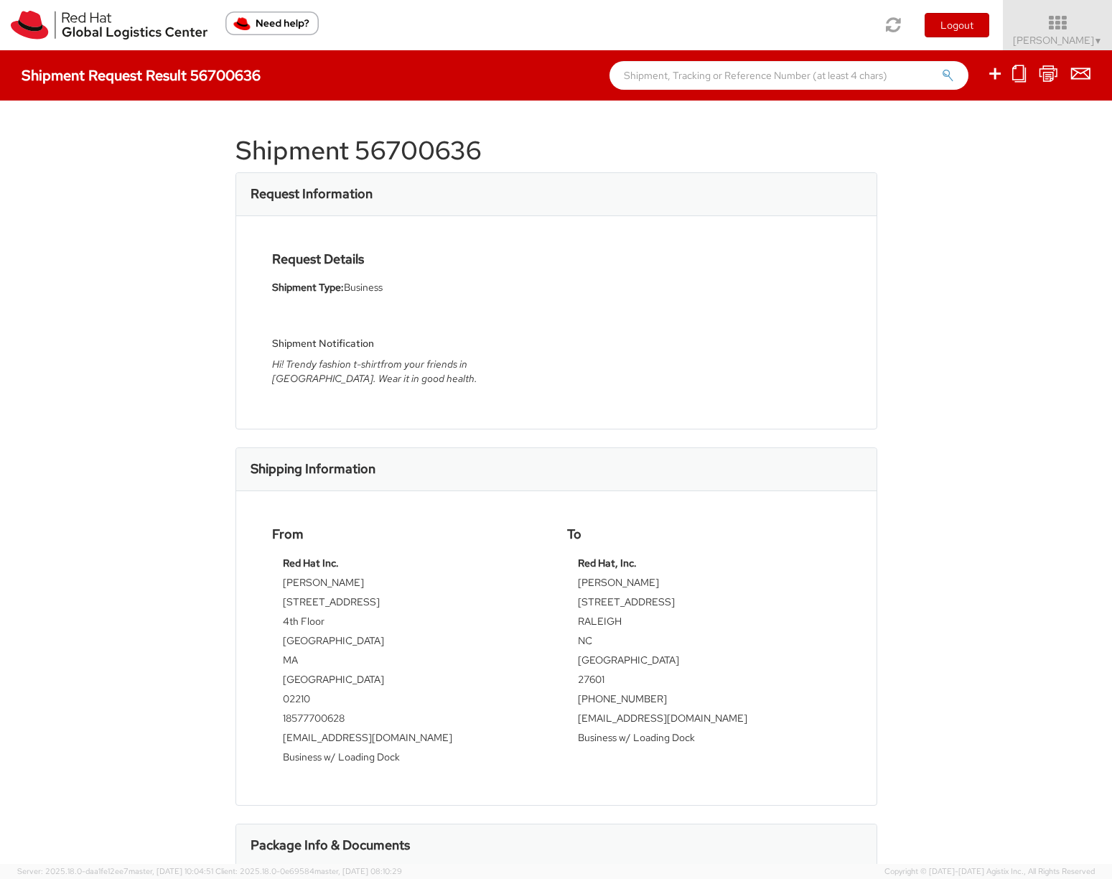
click at [643, 76] on input "text" at bounding box center [789, 75] width 359 height 29
paste input "Shipment 56700636"
type input "Shipment 56700636"
click at [1002, 516] on div "Shipment 56700636 Request Information Request Details Shipment Type: Business S…" at bounding box center [556, 482] width 1112 height 763
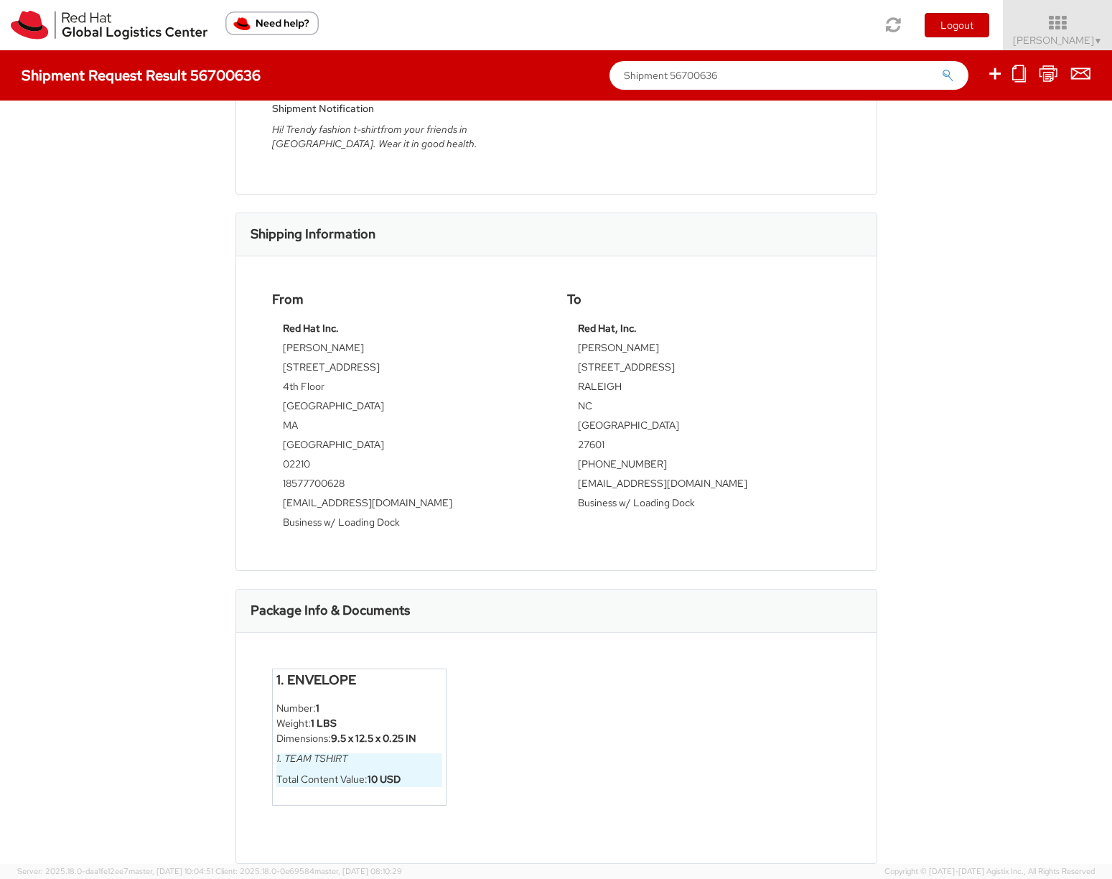
click at [384, 712] on li "Number: 1" at bounding box center [359, 708] width 167 height 15
click at [790, 75] on input "Shipment 56700636" at bounding box center [789, 75] width 359 height 29
click at [942, 68] on button "submit" at bounding box center [948, 76] width 12 height 17
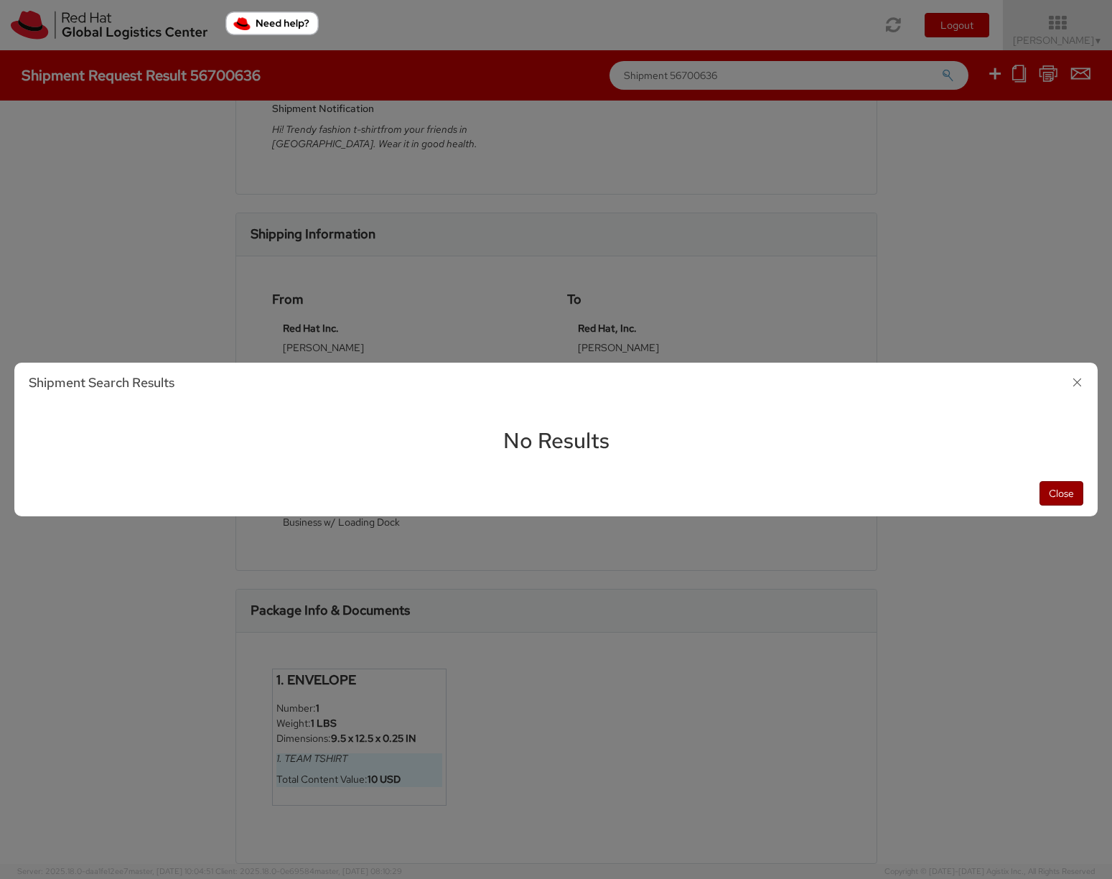
click at [1055, 501] on button "Close" at bounding box center [1062, 493] width 44 height 24
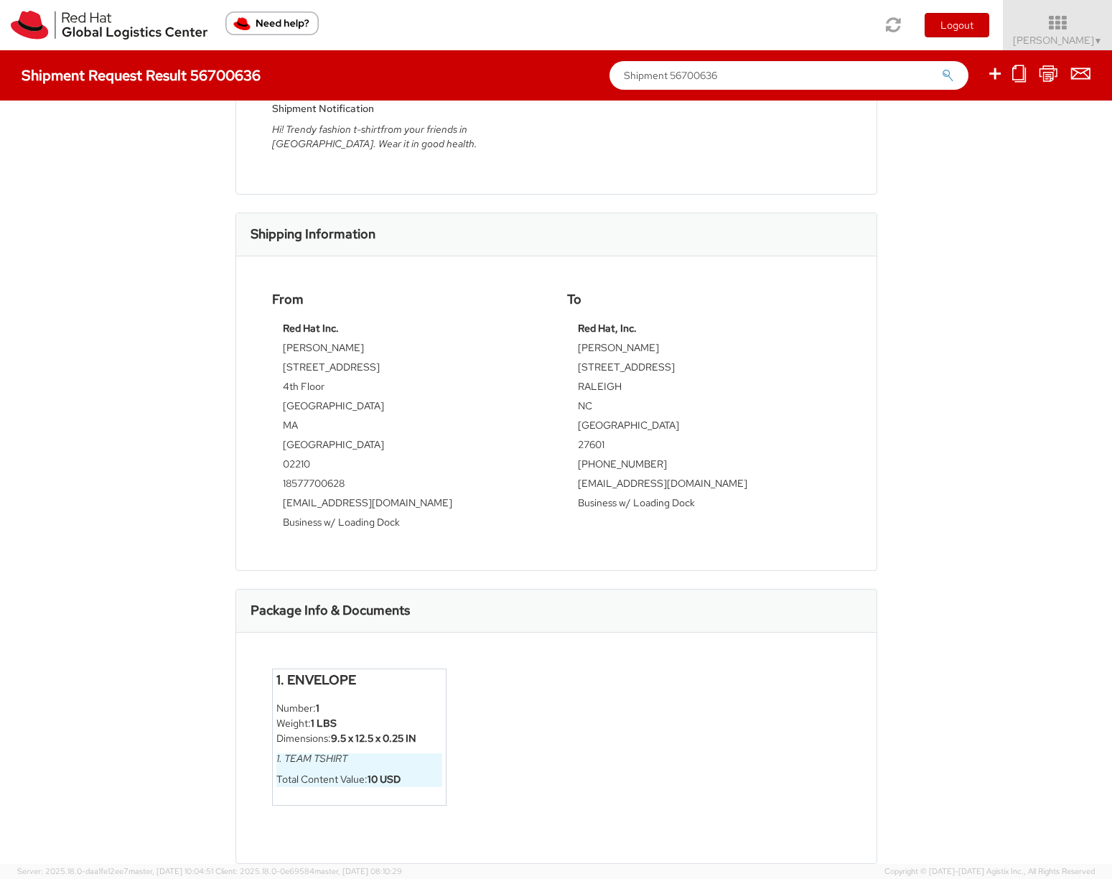
drag, startPoint x: 735, startPoint y: 78, endPoint x: 587, endPoint y: 78, distance: 147.9
click at [587, 78] on div "Shipment Request Result 56700636 Shipment 56700636" at bounding box center [556, 75] width 1112 height 50
click at [72, 29] on img at bounding box center [109, 25] width 197 height 29
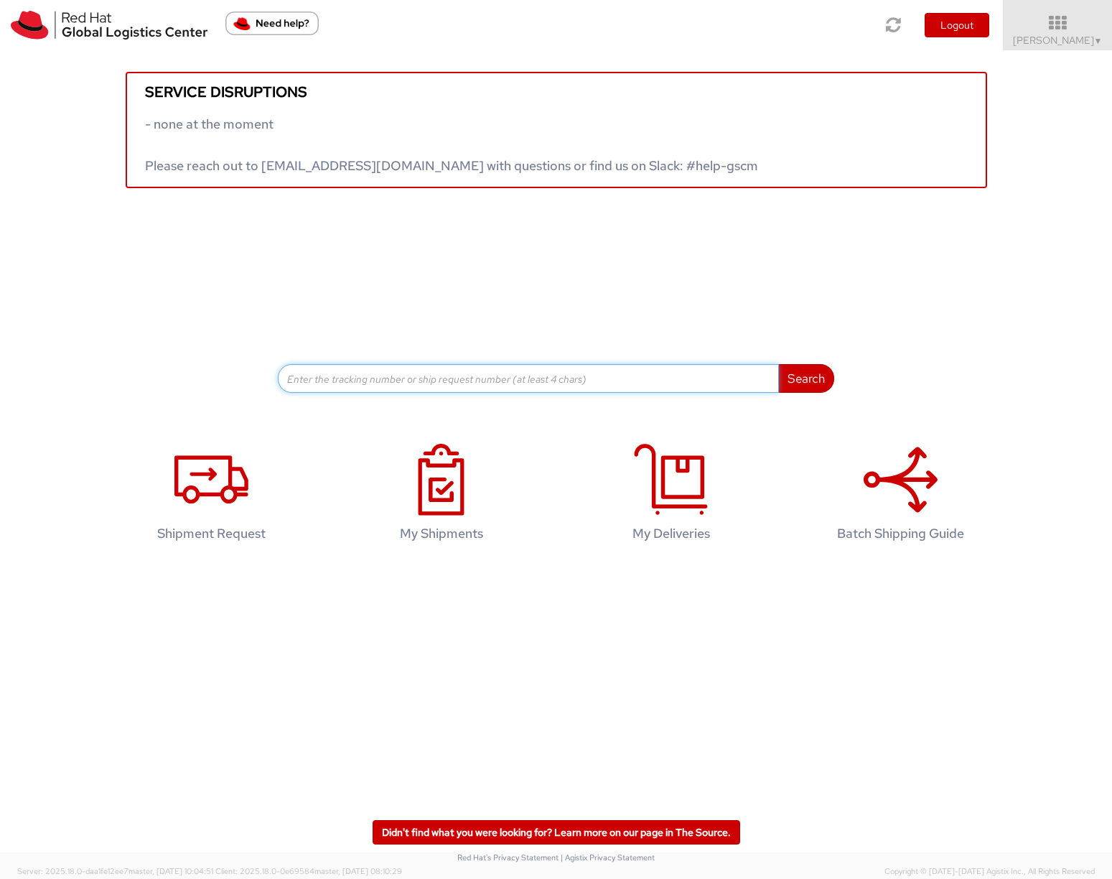
click at [481, 381] on input at bounding box center [528, 378] width 501 height 29
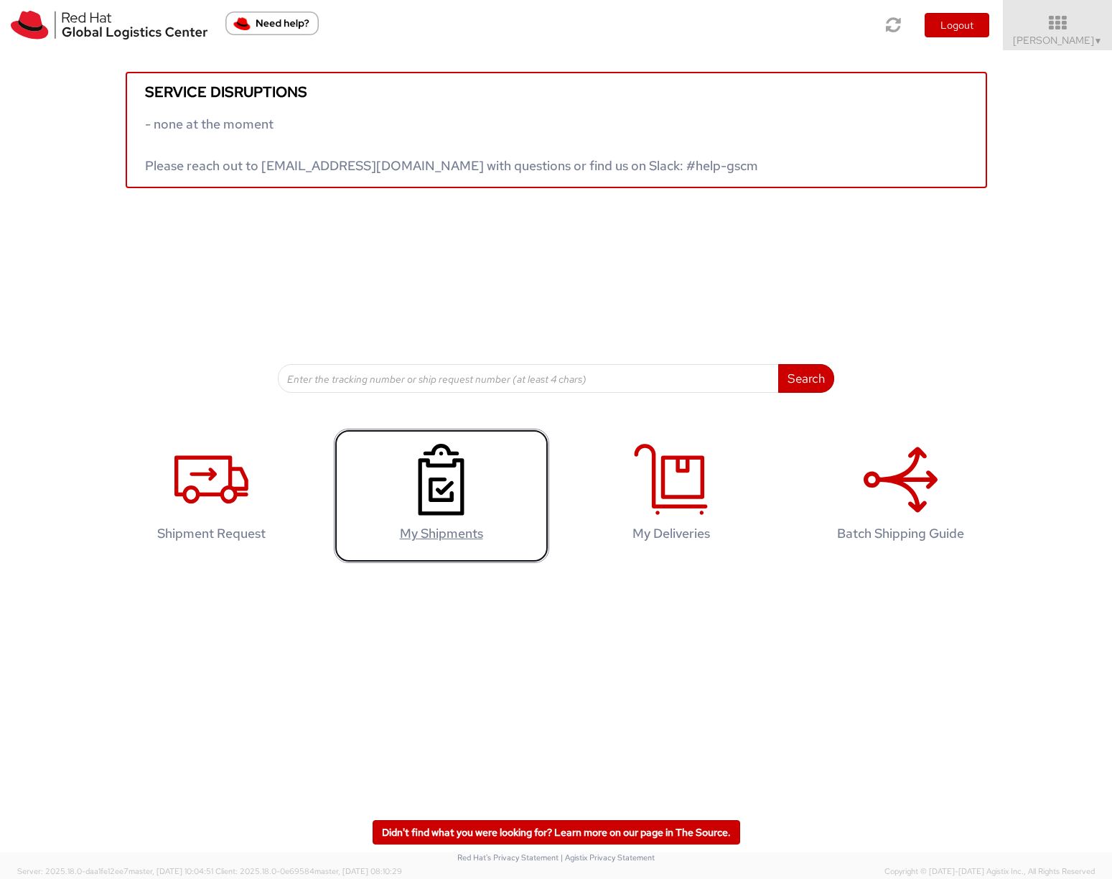
click at [430, 498] on use at bounding box center [441, 480] width 46 height 72
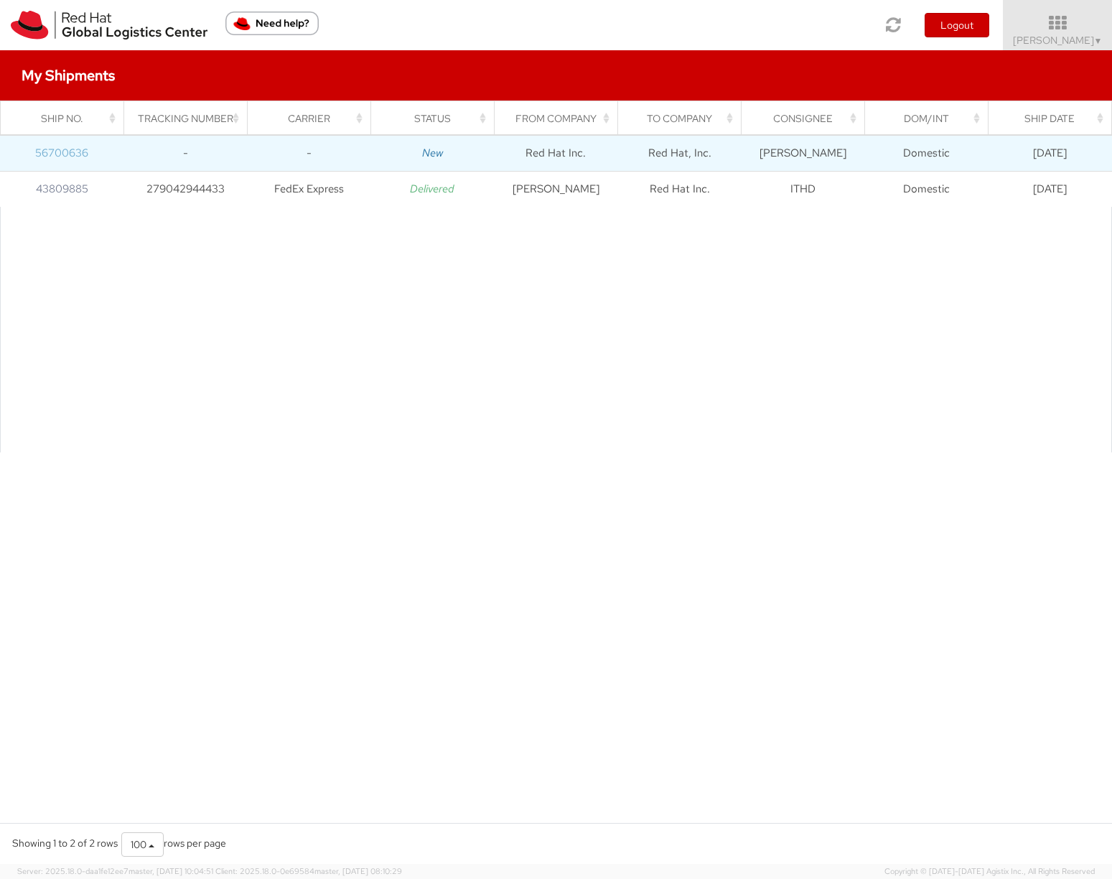
click at [75, 149] on link "56700636" at bounding box center [61, 153] width 53 height 14
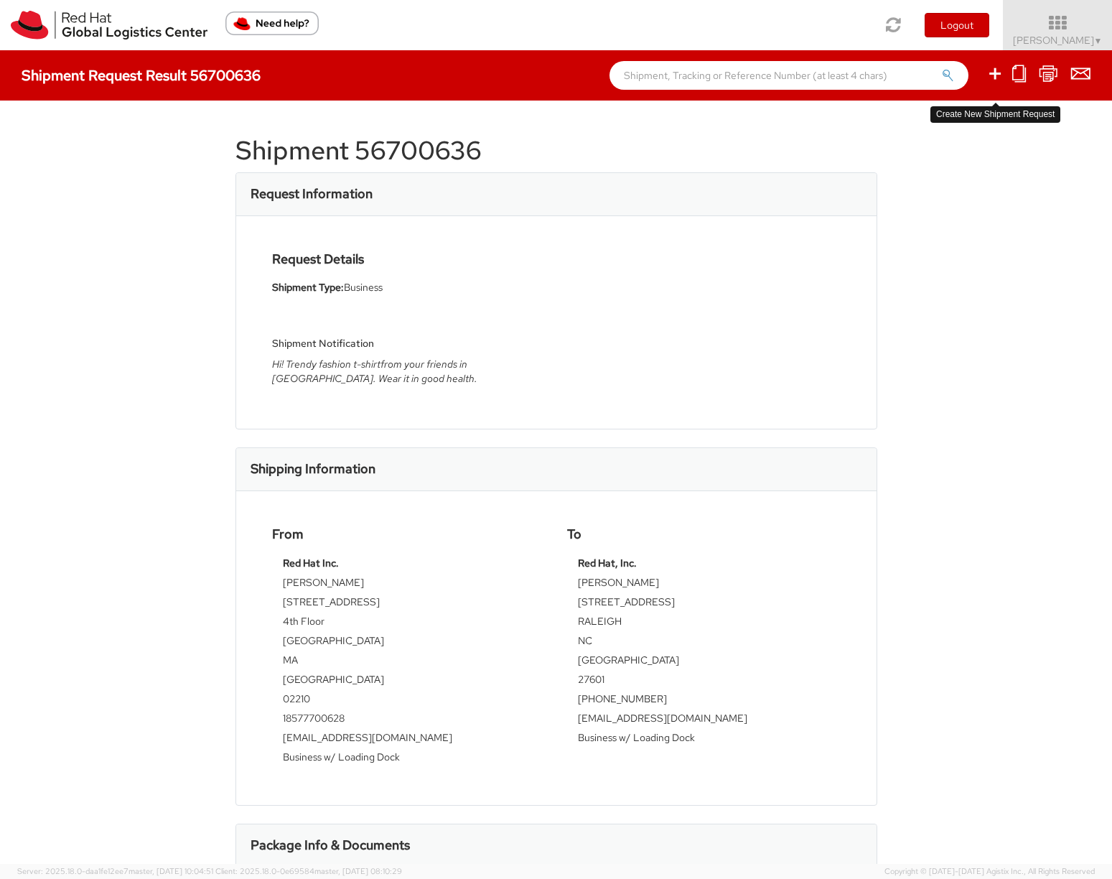
click at [995, 70] on icon at bounding box center [995, 74] width 17 height 18
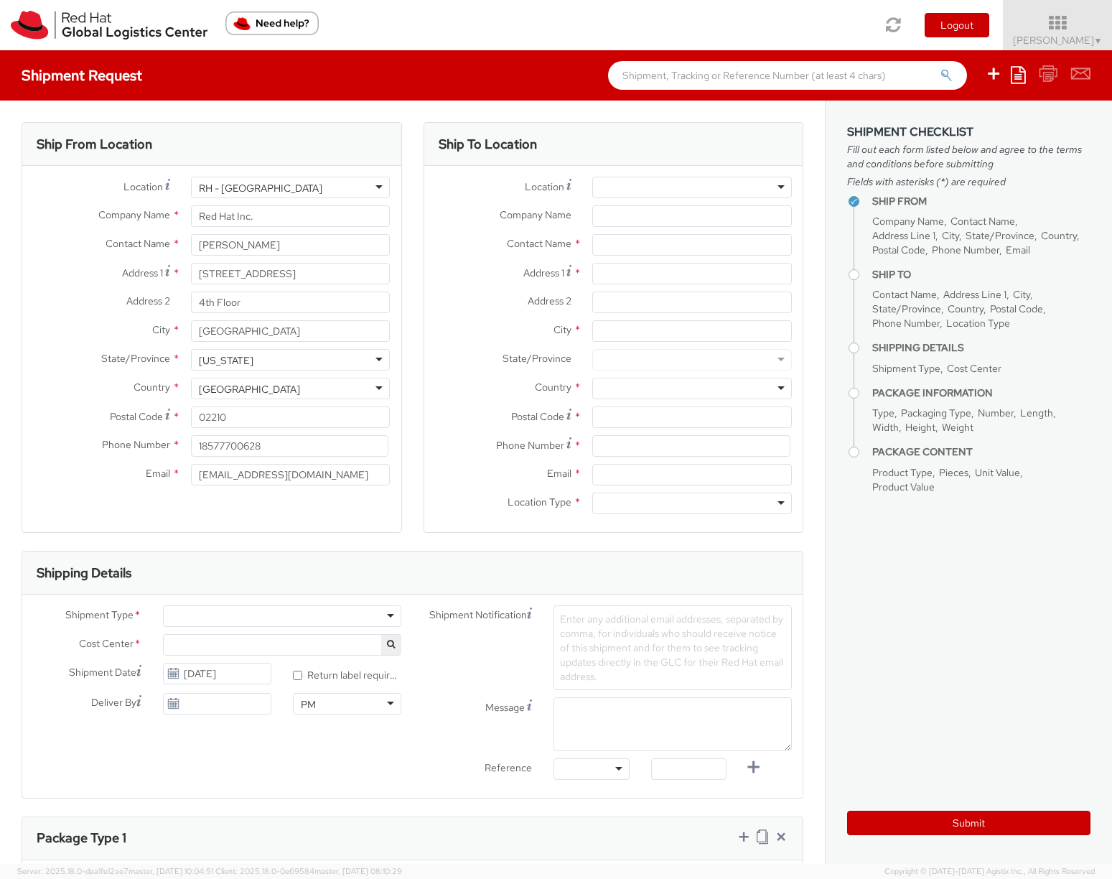
select select "676"
select select
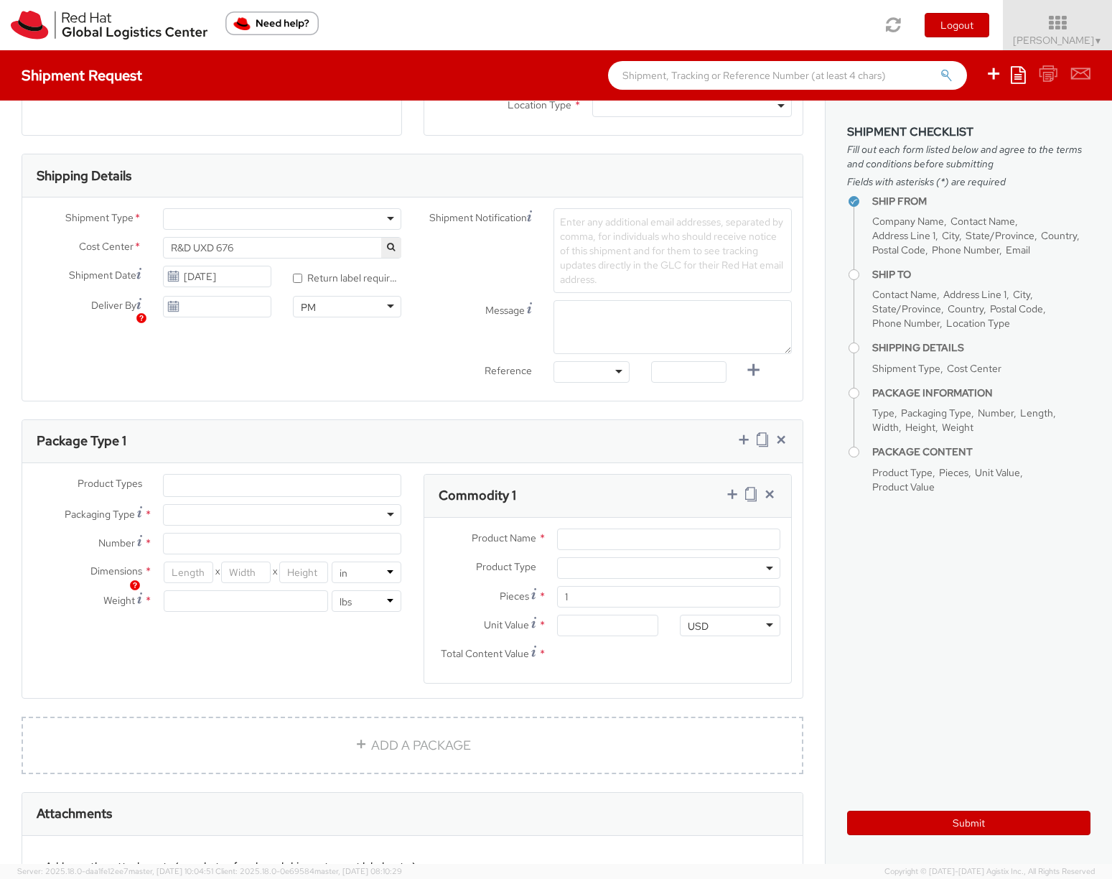
scroll to position [583, 0]
